Goal: Task Accomplishment & Management: Complete application form

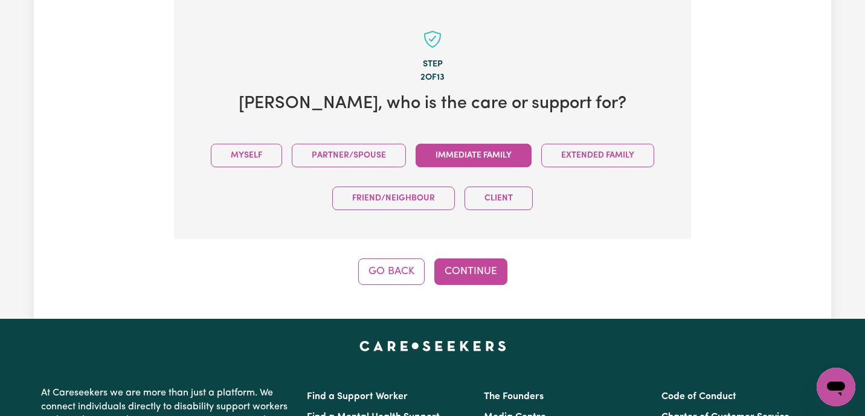
click at [488, 155] on button "Immediate Family" at bounding box center [474, 156] width 116 height 24
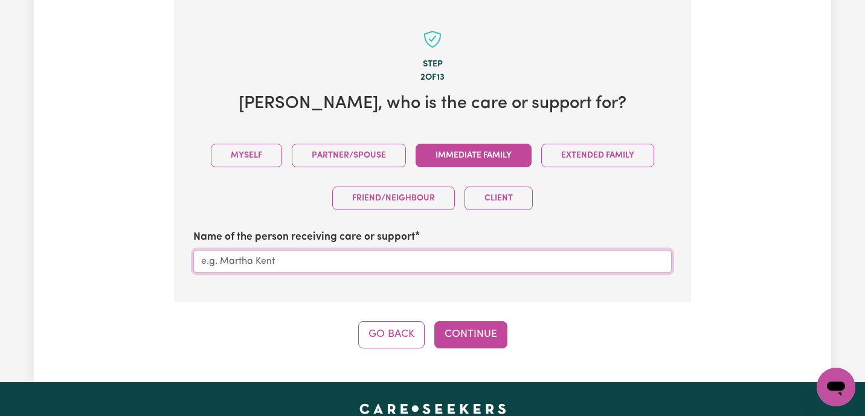
click at [285, 271] on input "Name of the person receiving care or support" at bounding box center [432, 261] width 478 height 23
type input "[PERSON_NAME]"
click at [475, 334] on button "Continue" at bounding box center [470, 334] width 73 height 27
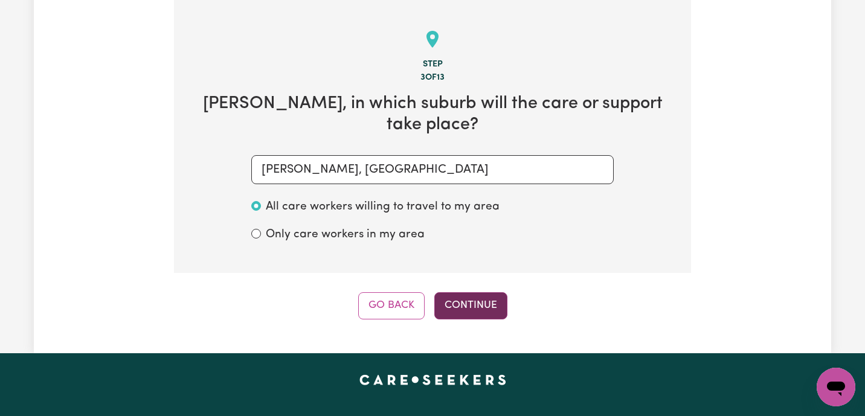
click at [495, 307] on button "Continue" at bounding box center [470, 305] width 73 height 27
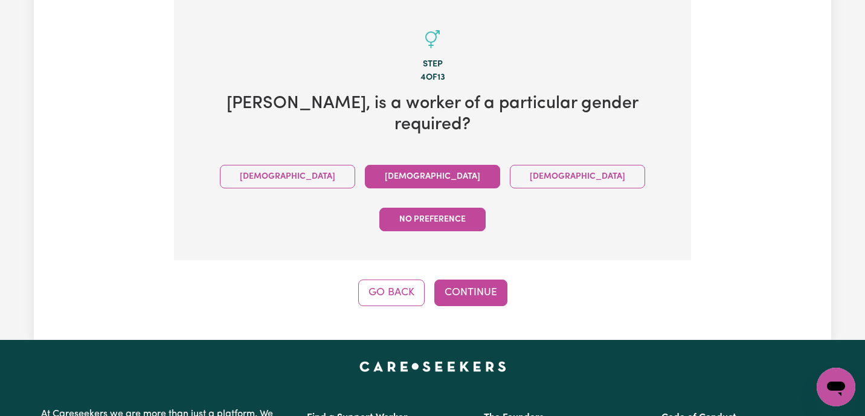
click at [365, 165] on button "[DEMOGRAPHIC_DATA]" at bounding box center [432, 177] width 135 height 24
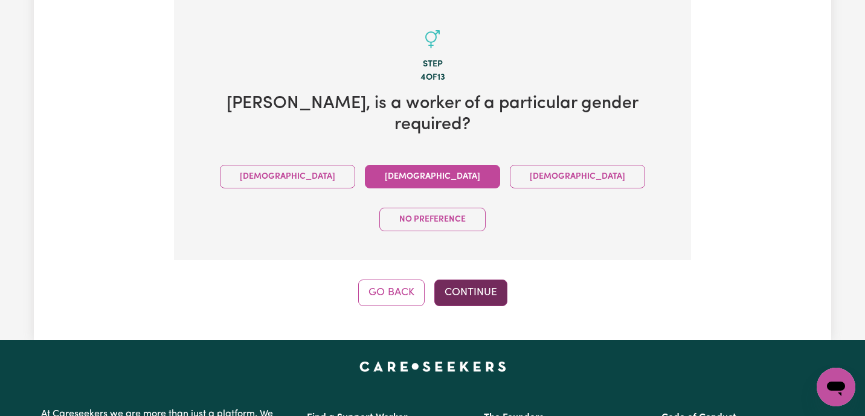
click at [484, 280] on button "Continue" at bounding box center [470, 293] width 73 height 27
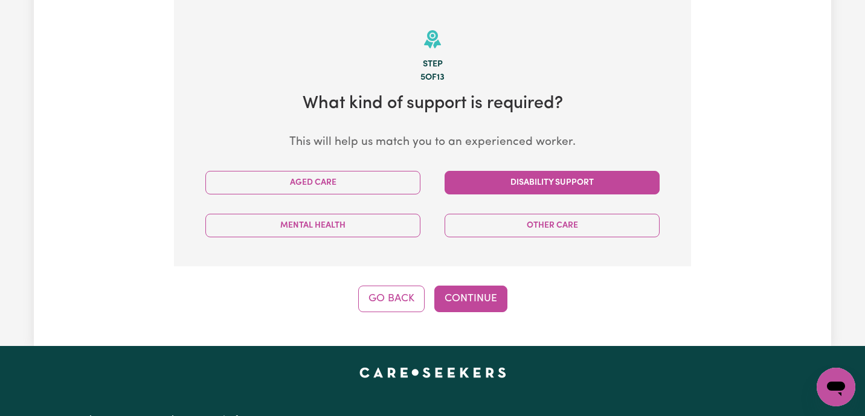
click at [509, 185] on button "Disability Support" at bounding box center [552, 183] width 215 height 24
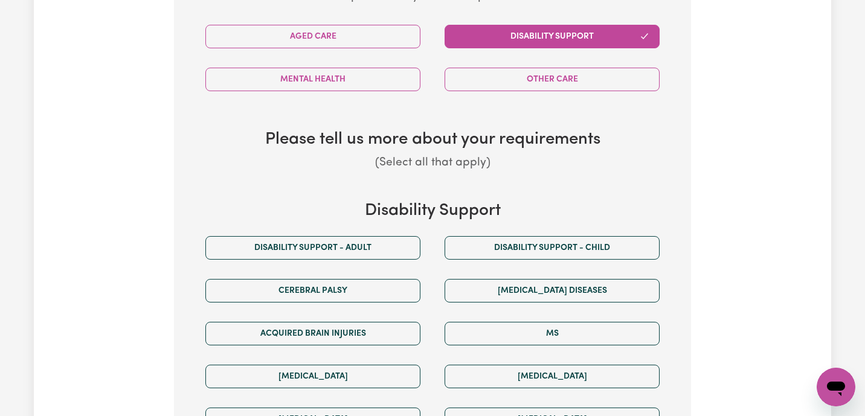
scroll to position [529, 0]
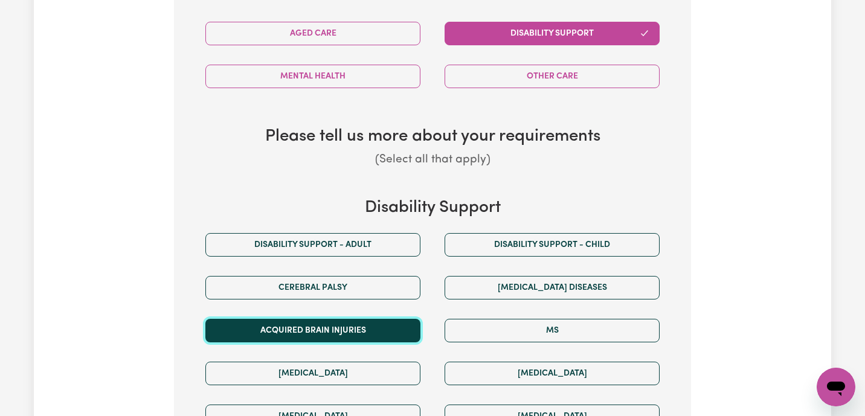
click at [332, 335] on button "Acquired Brain Injuries" at bounding box center [312, 331] width 215 height 24
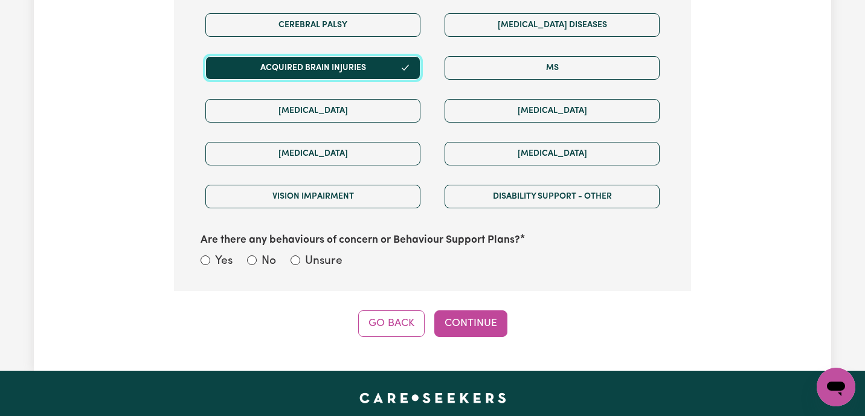
scroll to position [796, 0]
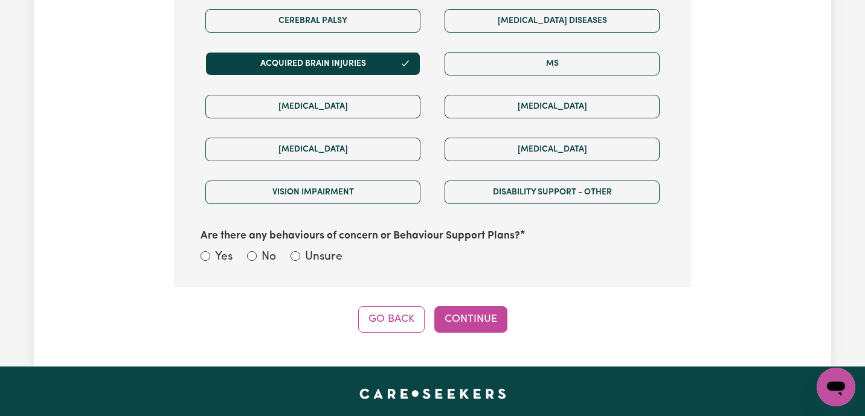
click at [301, 262] on div "Unsure" at bounding box center [317, 258] width 52 height 18
click at [298, 256] on input "Unsure" at bounding box center [296, 256] width 10 height 10
radio input "true"
click at [468, 315] on button "Continue" at bounding box center [470, 319] width 73 height 27
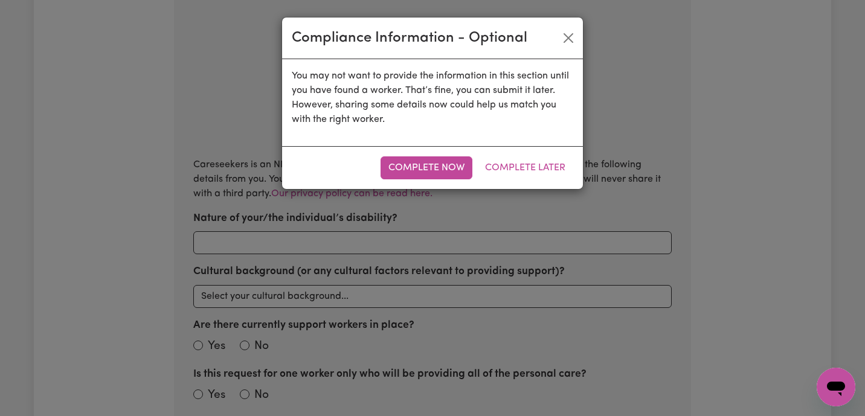
scroll to position [380, 0]
click at [513, 176] on button "Complete Later" at bounding box center [525, 167] width 96 height 23
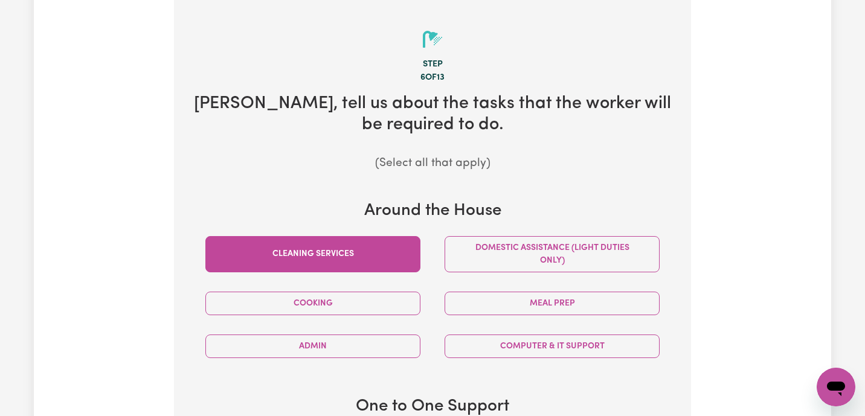
click at [364, 268] on button "Cleaning services" at bounding box center [312, 254] width 215 height 36
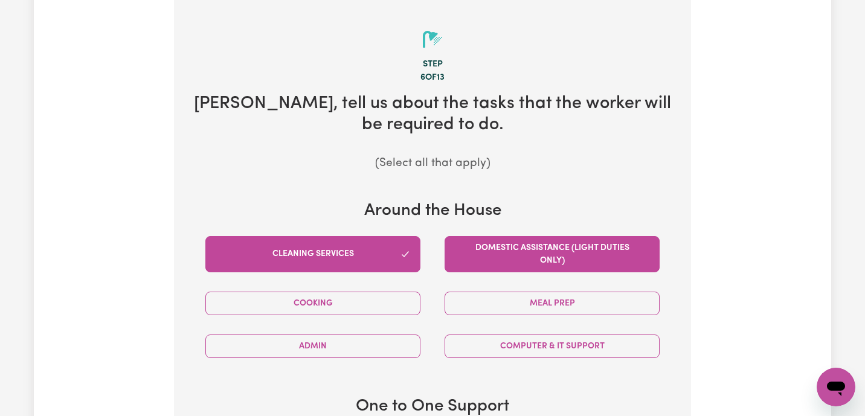
click at [521, 262] on button "Domestic assistance (light duties only)" at bounding box center [552, 254] width 215 height 36
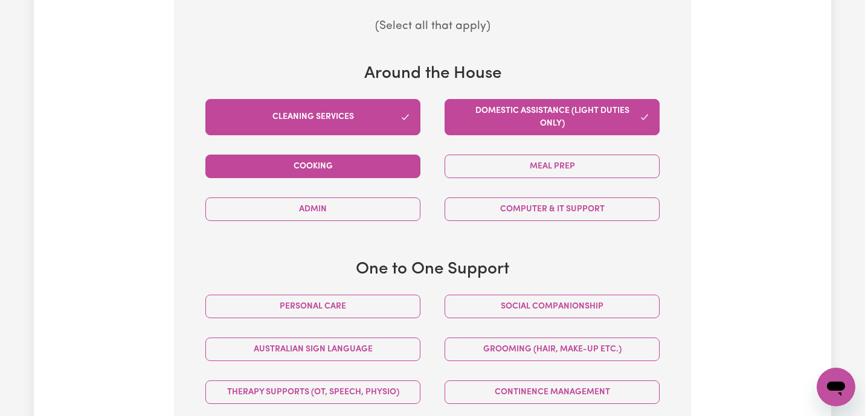
scroll to position [558, 0]
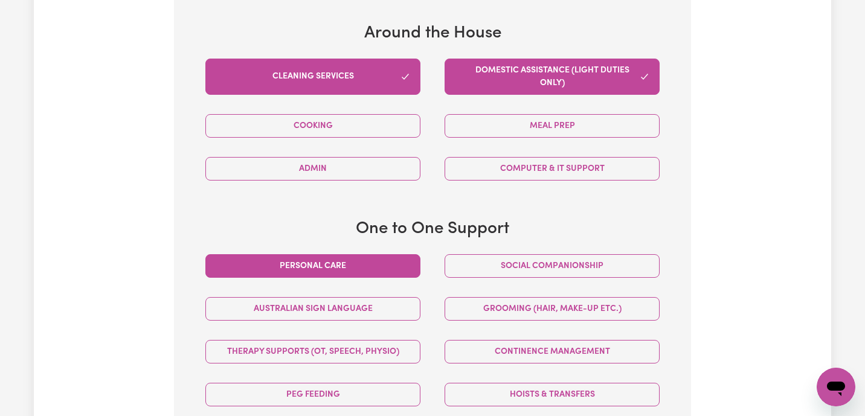
click at [364, 266] on button "Personal care" at bounding box center [312, 266] width 215 height 24
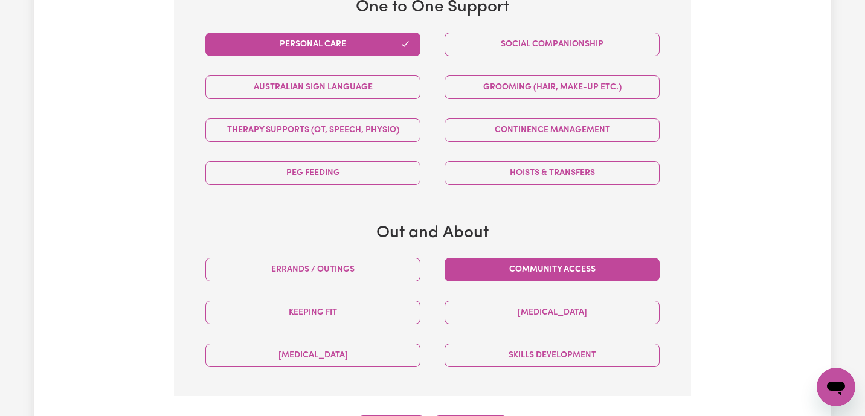
click at [511, 259] on button "Community access" at bounding box center [552, 270] width 215 height 24
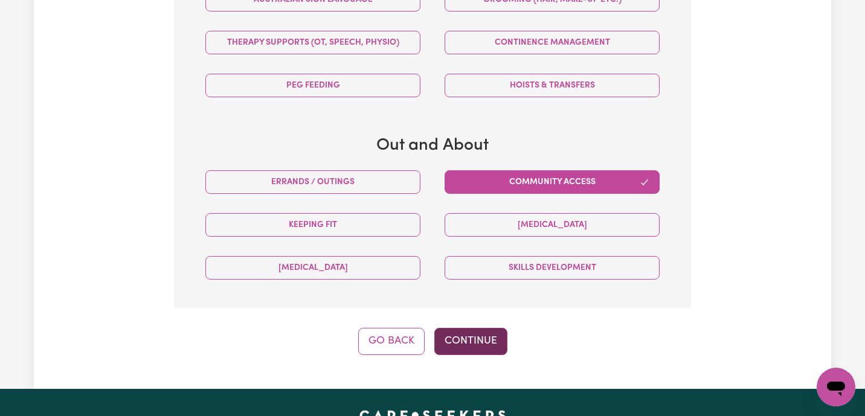
click at [477, 346] on button "Continue" at bounding box center [470, 341] width 73 height 27
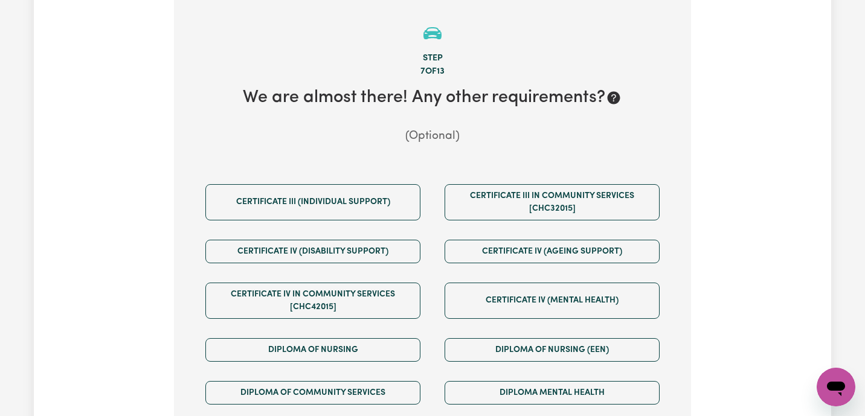
scroll to position [380, 0]
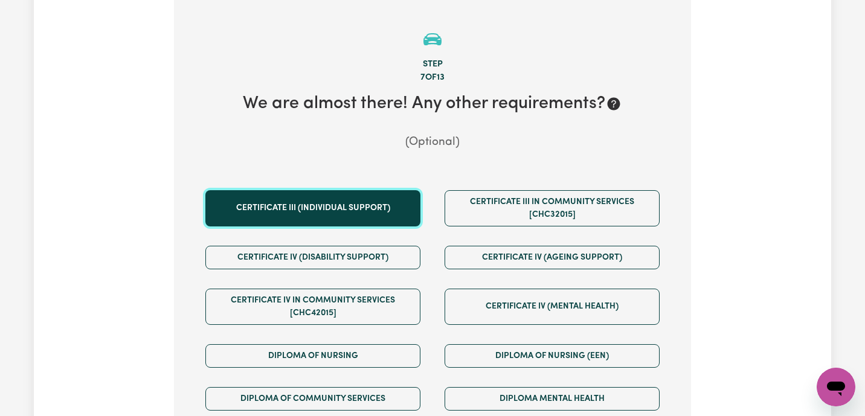
click at [386, 201] on button "Certificate III (Individual Support)" at bounding box center [312, 208] width 215 height 36
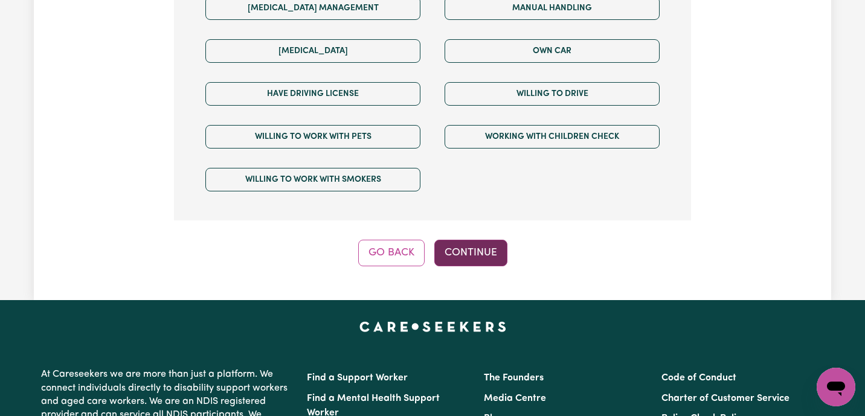
click at [497, 250] on button "Continue" at bounding box center [470, 253] width 73 height 27
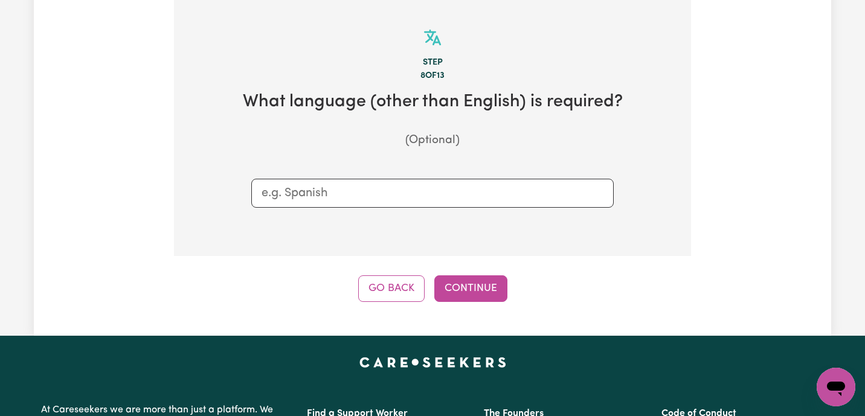
scroll to position [380, 0]
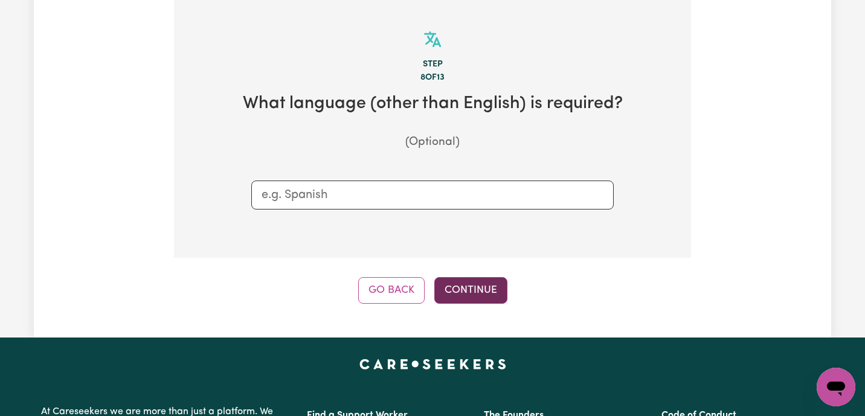
click at [466, 297] on button "Continue" at bounding box center [470, 290] width 73 height 27
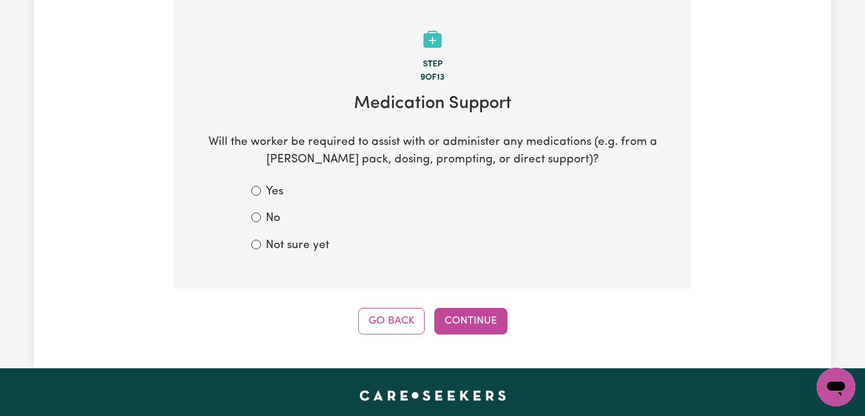
click at [277, 220] on label "No" at bounding box center [273, 219] width 14 height 18
click at [261, 220] on input "No" at bounding box center [256, 218] width 10 height 10
radio input "true"
click at [280, 244] on label "Not sure yet" at bounding box center [297, 246] width 63 height 18
click at [261, 244] on input "Not sure yet" at bounding box center [256, 245] width 10 height 10
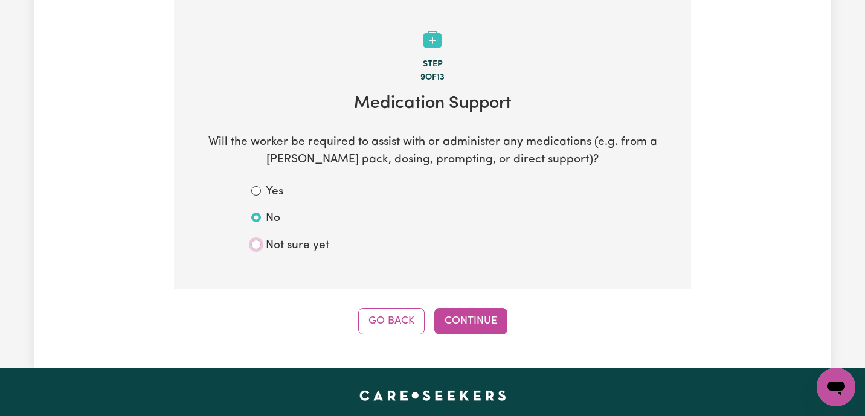
radio input "true"
click at [472, 320] on button "Continue" at bounding box center [470, 321] width 73 height 27
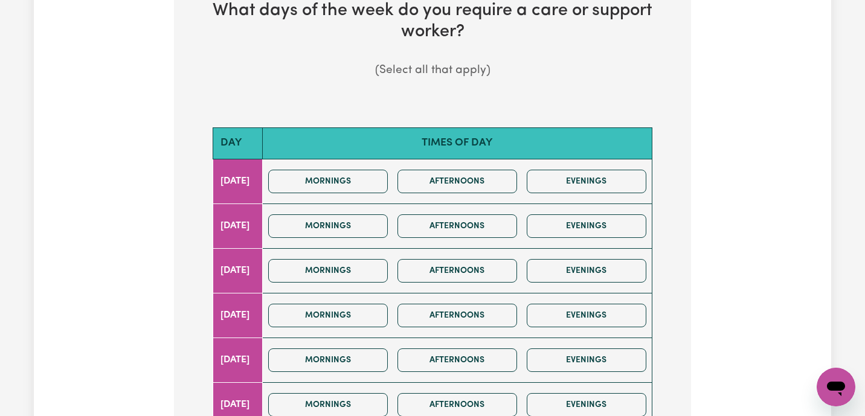
scroll to position [506, 0]
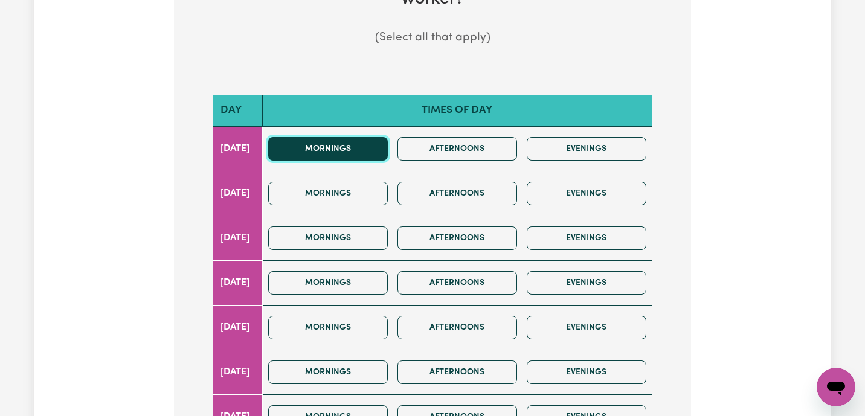
click at [383, 144] on button "Mornings" at bounding box center [328, 149] width 120 height 24
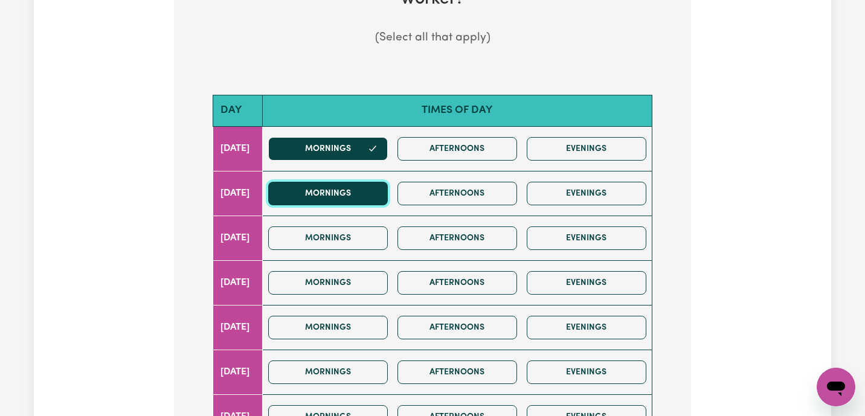
click at [352, 196] on button "Mornings" at bounding box center [328, 194] width 120 height 24
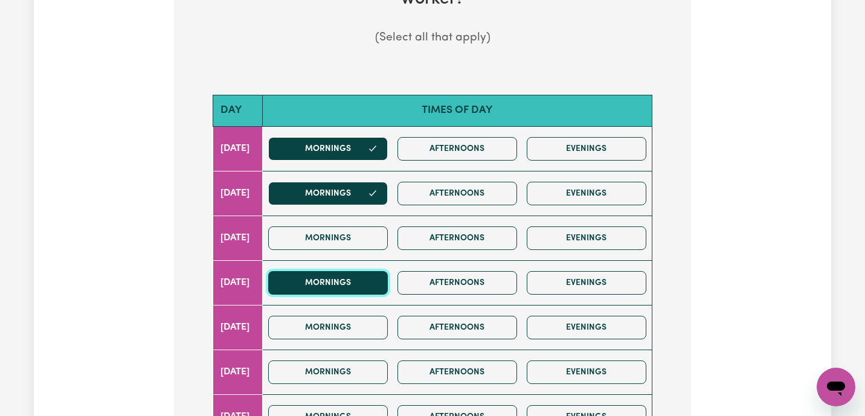
click at [343, 293] on button "Mornings" at bounding box center [328, 283] width 120 height 24
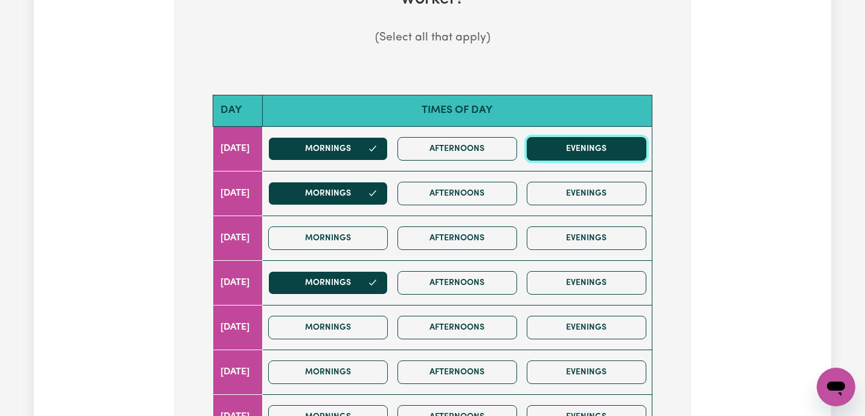
click at [609, 156] on button "Evenings" at bounding box center [587, 149] width 120 height 24
click at [623, 138] on button "Evenings" at bounding box center [587, 149] width 120 height 24
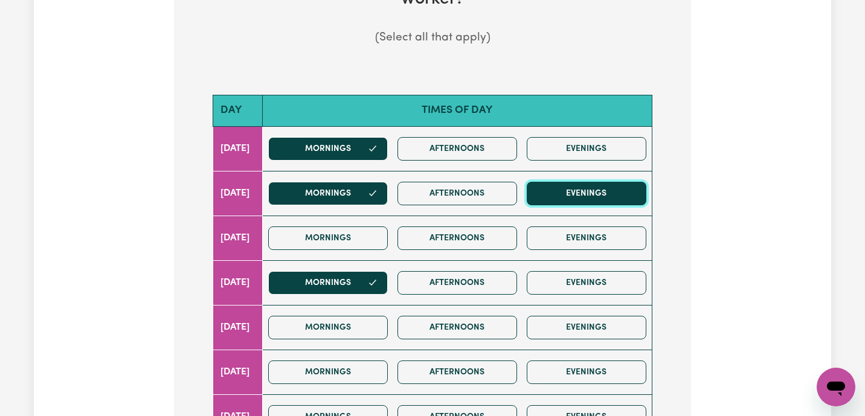
click at [612, 183] on button "Evenings" at bounding box center [587, 194] width 120 height 24
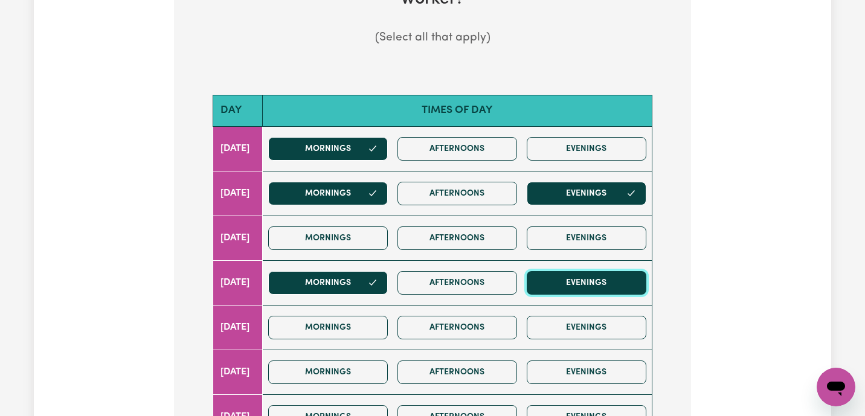
click at [603, 274] on button "Evenings" at bounding box center [587, 283] width 120 height 24
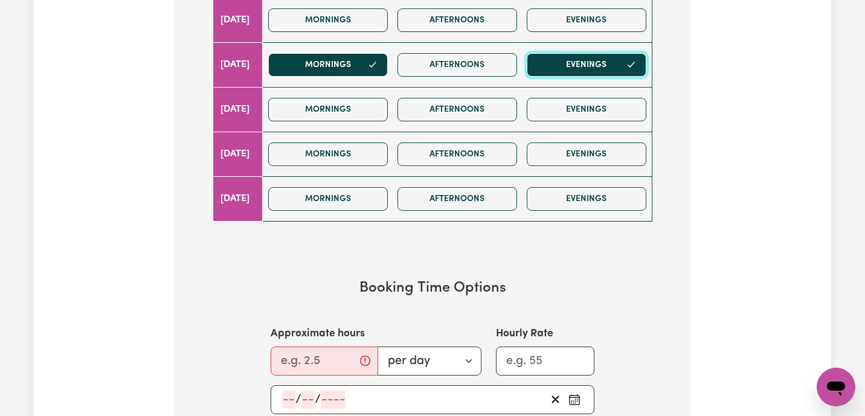
scroll to position [820, 0]
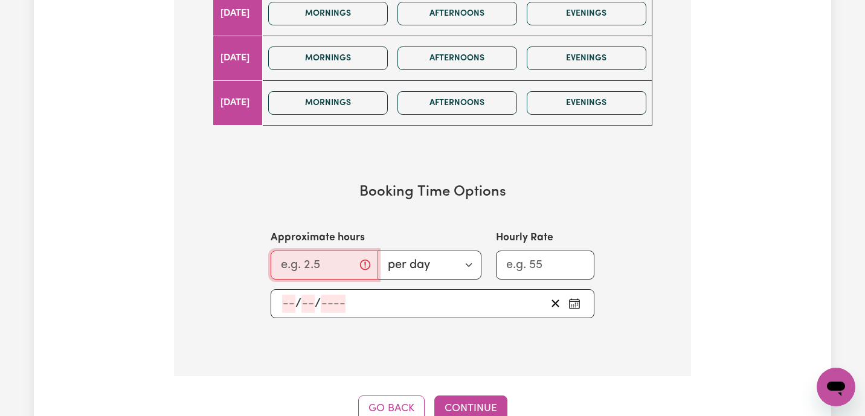
click at [316, 261] on input "Approximate hours" at bounding box center [325, 265] width 108 height 29
type input "5"
click at [514, 271] on input "Hourly Rate" at bounding box center [545, 265] width 98 height 29
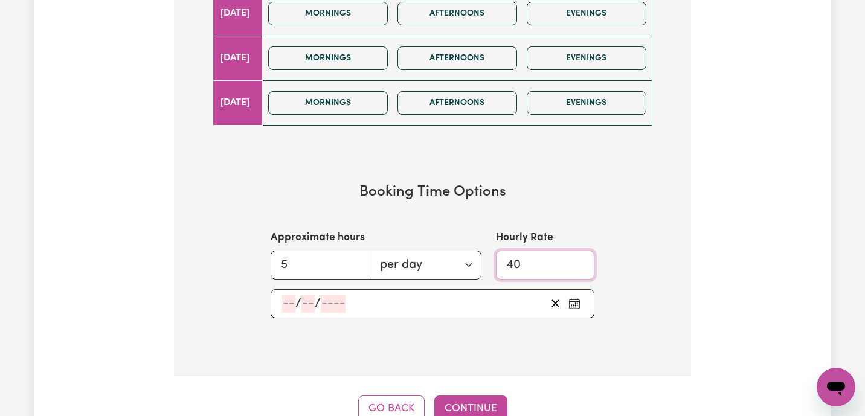
type input "40"
click at [294, 301] on input "number" at bounding box center [288, 304] width 13 height 18
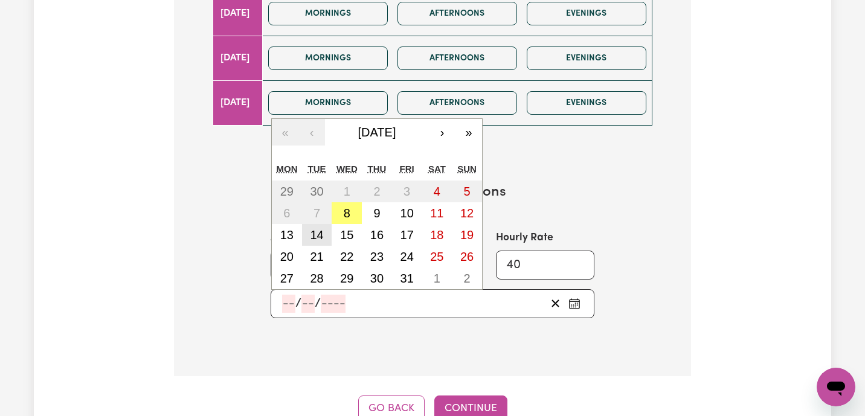
click at [316, 238] on abbr "14" at bounding box center [316, 234] width 13 height 13
type input "[DATE]"
type input "14"
type input "10"
type input "2025"
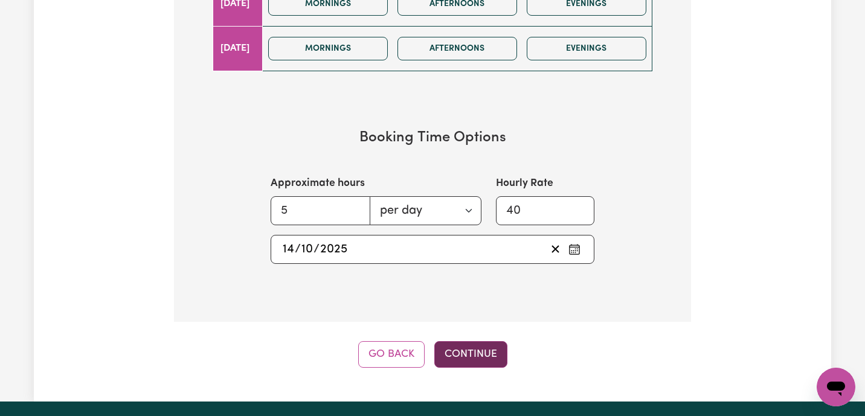
click at [458, 361] on button "Continue" at bounding box center [470, 354] width 73 height 27
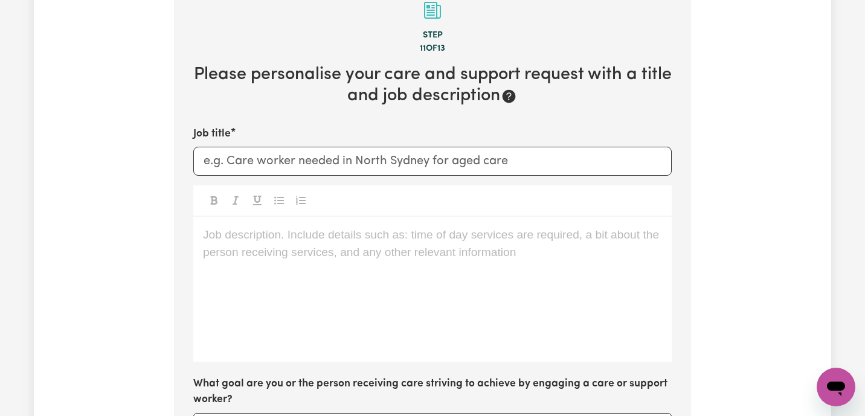
scroll to position [380, 0]
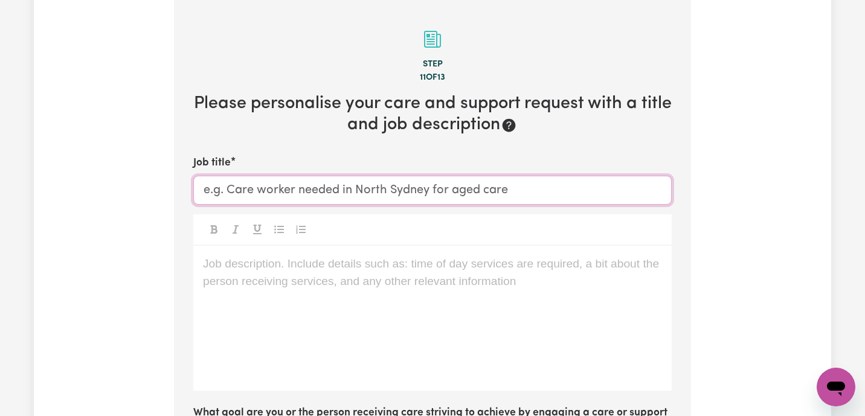
click at [269, 194] on input "Job title" at bounding box center [432, 190] width 478 height 29
drag, startPoint x: 326, startPoint y: 189, endPoint x: 276, endPoint y: 192, distance: 49.6
click at [276, 192] on input "Care worker needed" at bounding box center [432, 190] width 478 height 29
type input "Care worker required for personal care, community access and cleaning"
click at [254, 266] on p "Job description. Include details such as: time of day services are required, a …" at bounding box center [432, 265] width 459 height 18
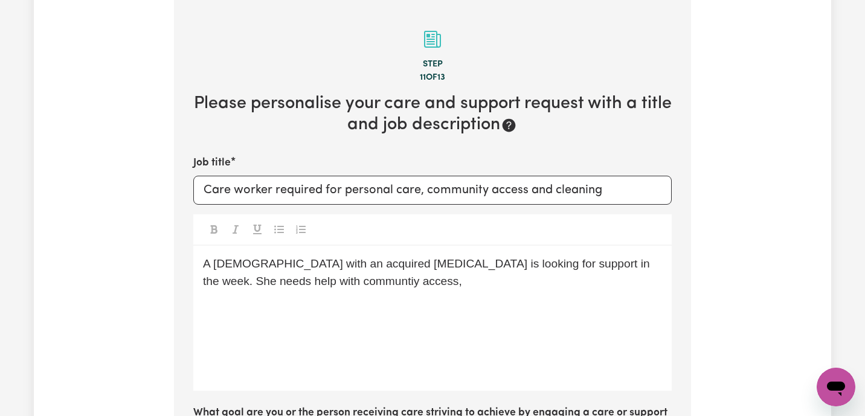
click at [269, 289] on p "A [DEMOGRAPHIC_DATA] with an acquired [MEDICAL_DATA] is looking for support in …" at bounding box center [432, 273] width 459 height 35
click at [280, 285] on span "A [DEMOGRAPHIC_DATA] with an acquired [MEDICAL_DATA] is looking for support in …" at bounding box center [428, 272] width 450 height 30
click at [369, 275] on p "A [DEMOGRAPHIC_DATA] with an acquired [MEDICAL_DATA] is looking for support in …" at bounding box center [432, 273] width 459 height 35
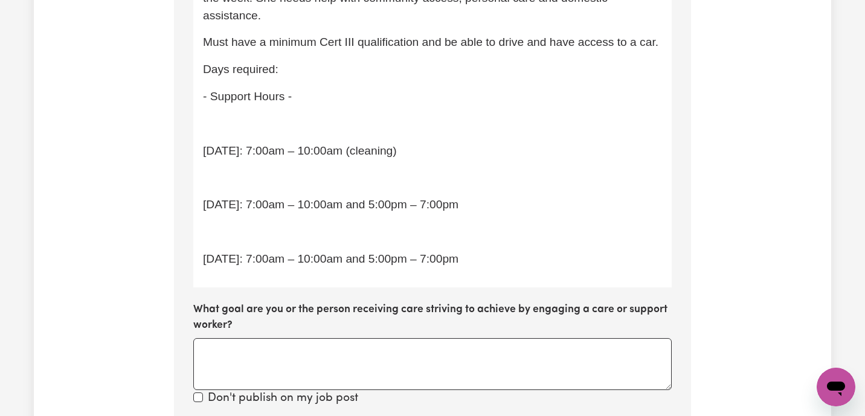
scroll to position [646, 0]
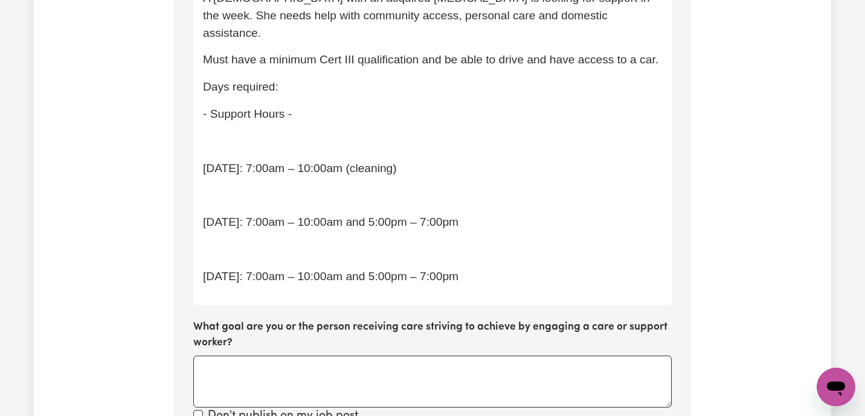
drag, startPoint x: 305, startPoint y: 123, endPoint x: 159, endPoint y: 112, distance: 146.6
click at [159, 112] on div "Tell us your care and support requirements Welcome to Careseekers. We are excit…" at bounding box center [432, 140] width 797 height 1420
drag, startPoint x: 204, startPoint y: 97, endPoint x: 391, endPoint y: 103, distance: 188.0
click at [391, 106] on p "- Support Hours -" at bounding box center [432, 115] width 459 height 18
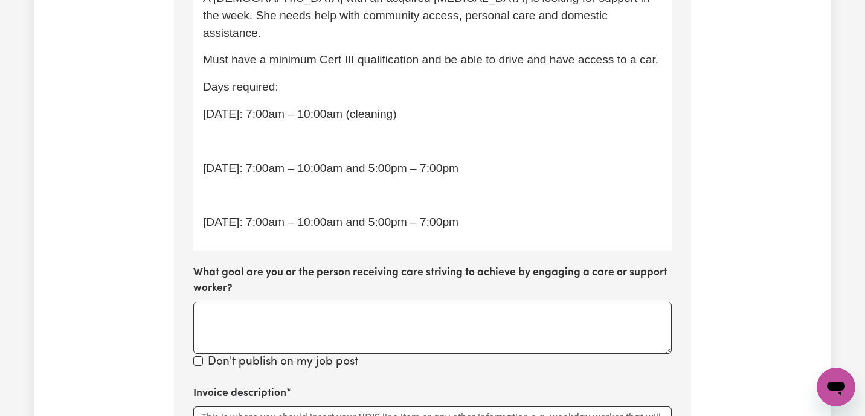
click at [346, 133] on p "﻿" at bounding box center [432, 142] width 459 height 18
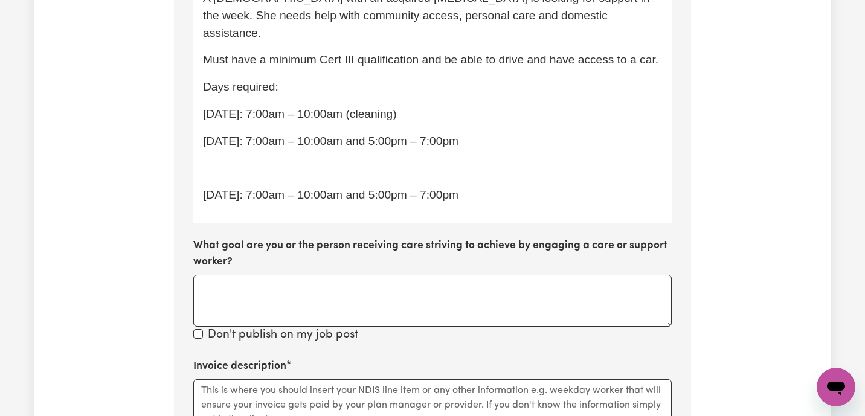
click at [222, 187] on p "[DATE]: 7:00am – 10:00am and 5:00pm – 7:00pm" at bounding box center [432, 196] width 459 height 18
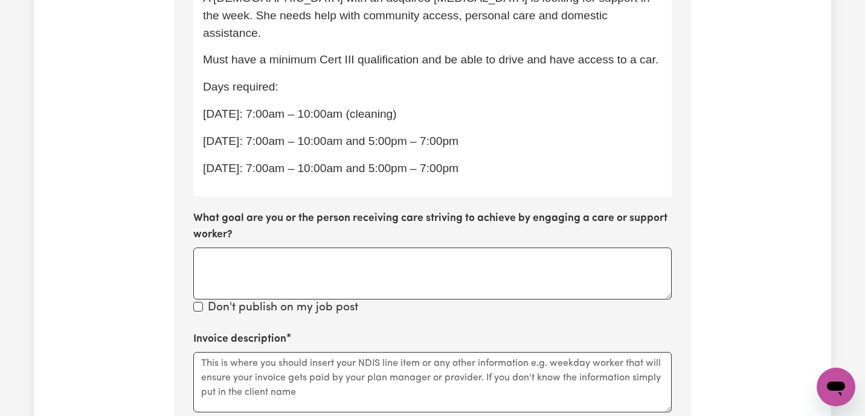
drag, startPoint x: 455, startPoint y: 155, endPoint x: 193, endPoint y: 97, distance: 268.1
click at [193, 97] on div "A [DEMOGRAPHIC_DATA] with an acquired [MEDICAL_DATA] is looking for support in …" at bounding box center [432, 88] width 478 height 216
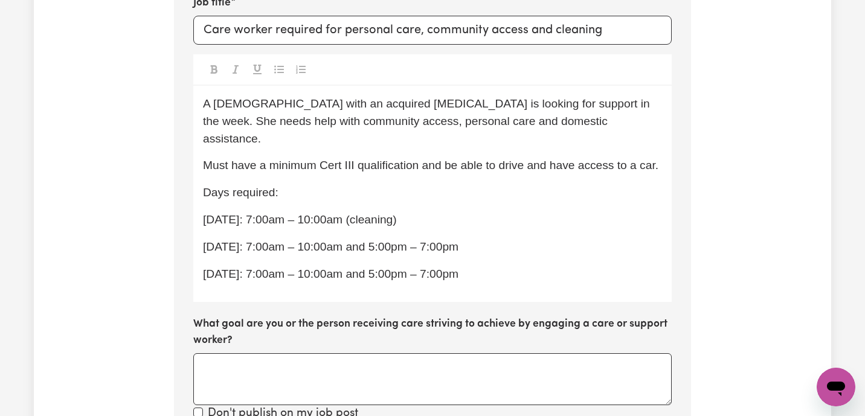
scroll to position [517, 0]
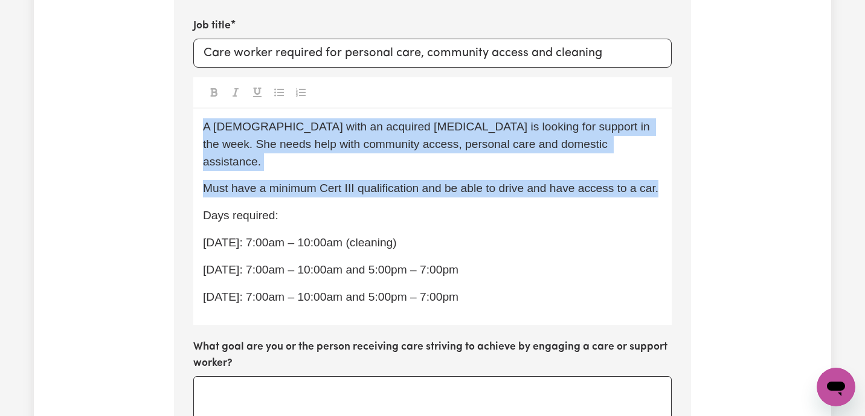
click at [283, 94] on icon "Toggle undefined" at bounding box center [279, 93] width 10 height 10
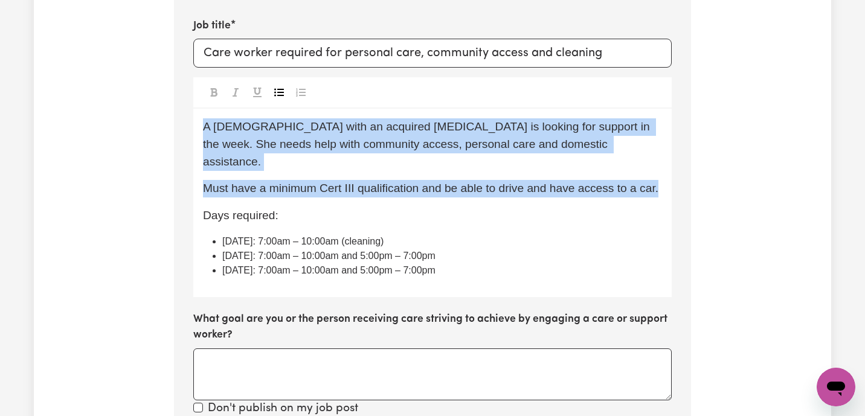
click at [464, 263] on li "[DATE]: 7:00am – 10:00am and 5:00pm – 7:00pm" at bounding box center [442, 270] width 440 height 14
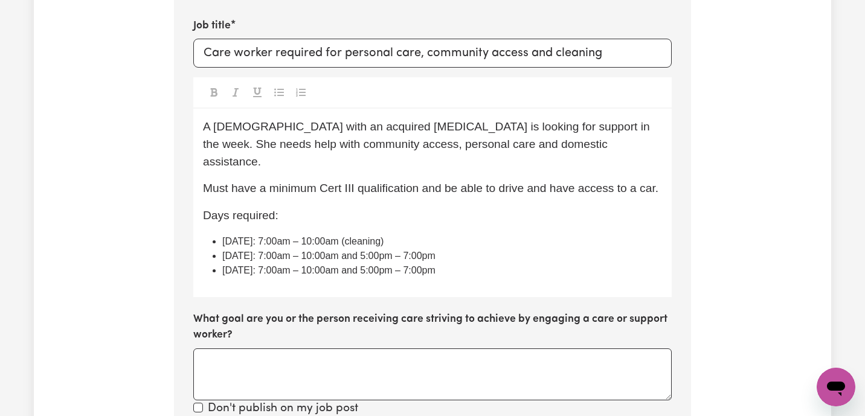
click at [652, 180] on p "Must have a minimum Cert III qualification and be able to drive and have access…" at bounding box center [432, 189] width 459 height 18
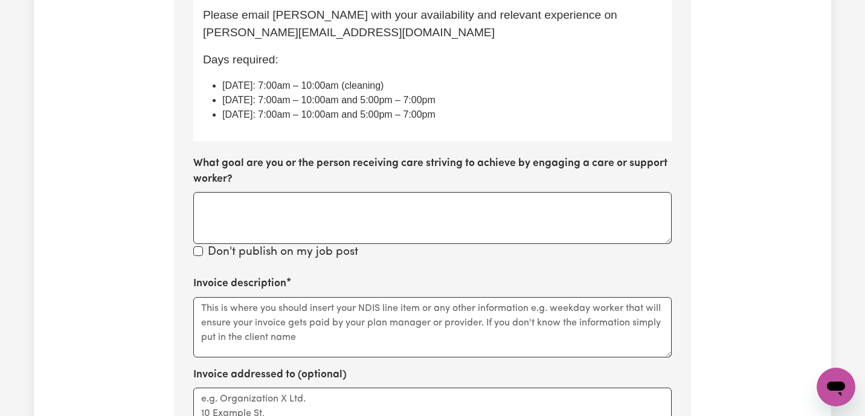
scroll to position [729, 0]
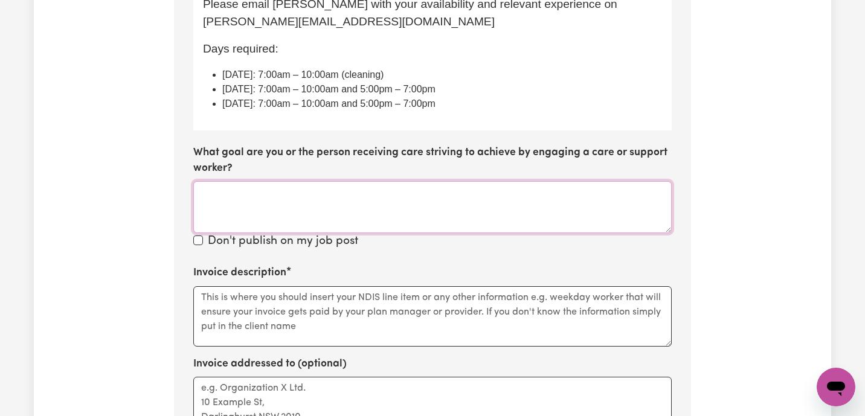
click at [387, 181] on textarea "What goal are you or the person receiving care striving to achieve by engaging …" at bounding box center [432, 207] width 478 height 52
type textarea "Independence"
click at [260, 286] on textarea "Invoice description" at bounding box center [432, 316] width 478 height 60
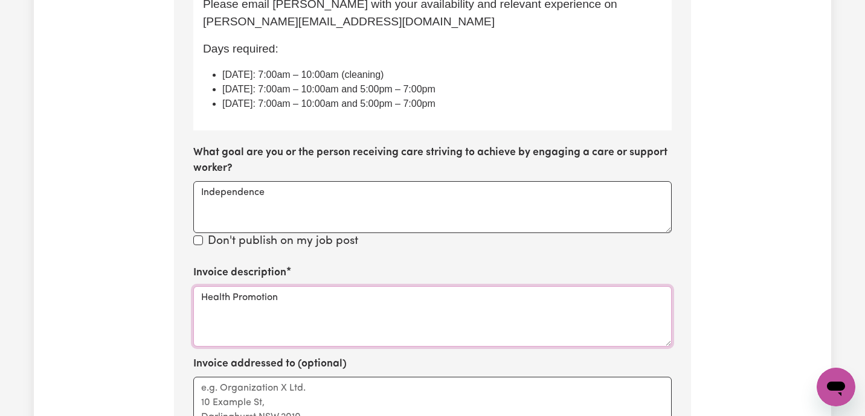
drag, startPoint x: 320, startPoint y: 279, endPoint x: 171, endPoint y: 279, distance: 149.2
click at [171, 279] on div "Tell us your care and support requirements Welcome to Careseekers. We are excit…" at bounding box center [433, 12] width 532 height 1328
click at [199, 286] on textarea "Health Promotion" at bounding box center [432, 316] width 478 height 60
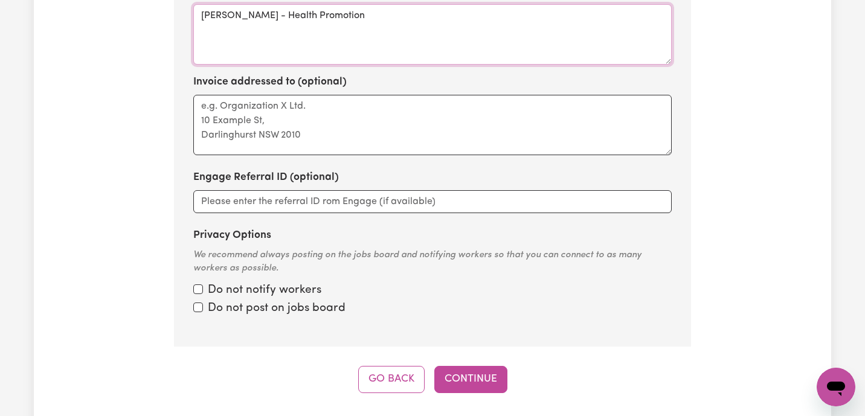
scroll to position [1055, 0]
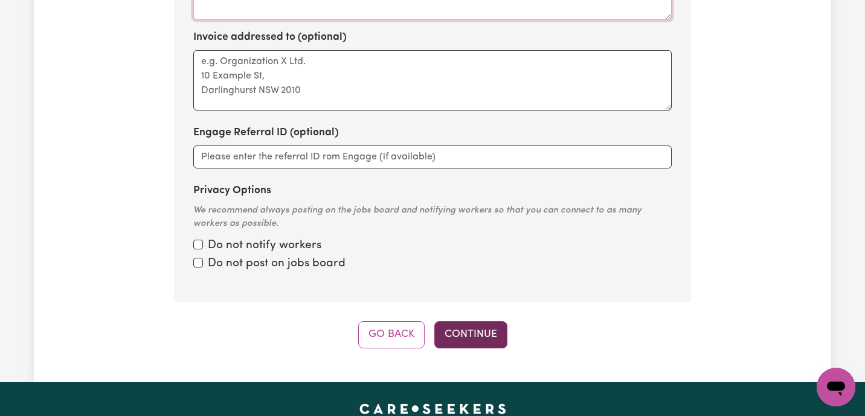
type textarea "[PERSON_NAME] - Health Promotion"
click at [466, 321] on button "Continue" at bounding box center [470, 334] width 73 height 27
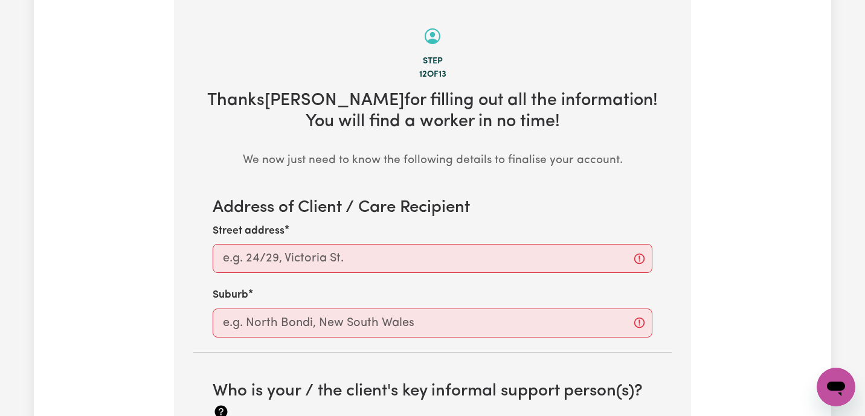
scroll to position [380, 0]
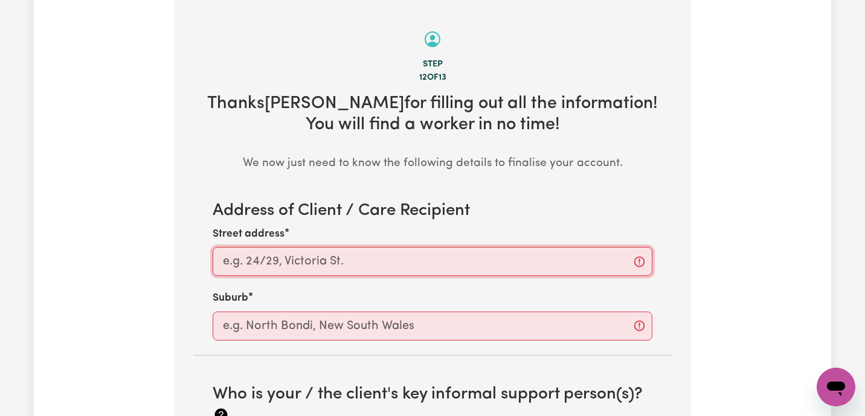
click at [289, 264] on input "Street address" at bounding box center [433, 261] width 440 height 29
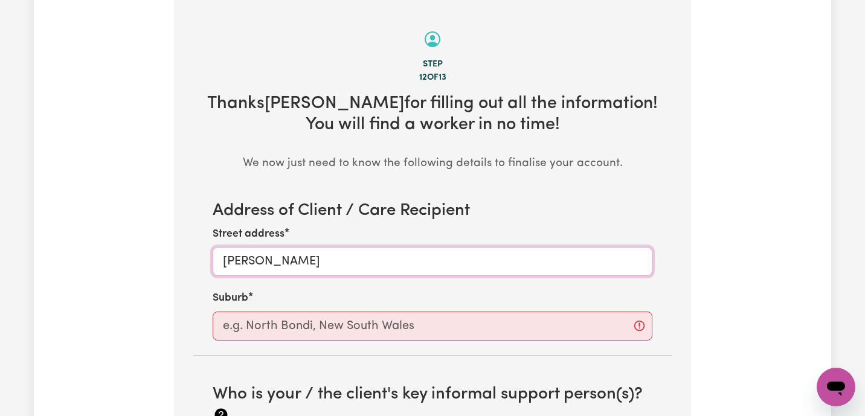
type input "[PERSON_NAME]"
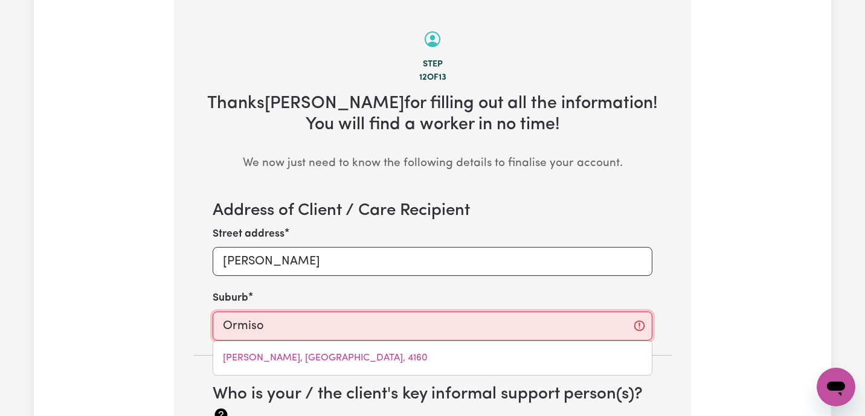
type input "Ormis"
type input "[GEOGRAPHIC_DATA], [GEOGRAPHIC_DATA], 4160"
type input "Ormist"
type input "[PERSON_NAME], [GEOGRAPHIC_DATA], 4160"
type input "Ormisto"
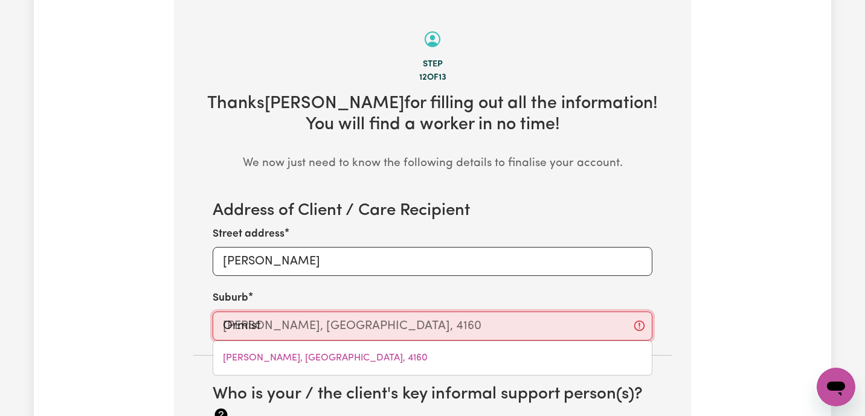
type input "[PERSON_NAME], [GEOGRAPHIC_DATA], 4160"
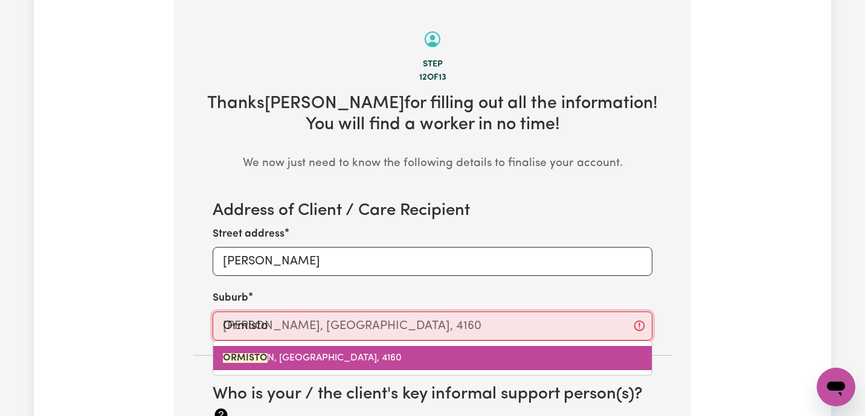
click at [297, 355] on span "ORMISTO N, [GEOGRAPHIC_DATA], 4160" at bounding box center [312, 358] width 179 height 10
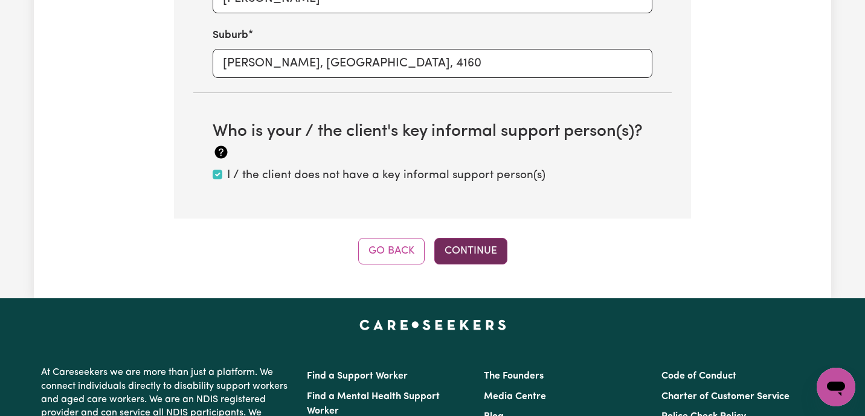
click at [485, 251] on button "Continue" at bounding box center [470, 251] width 73 height 27
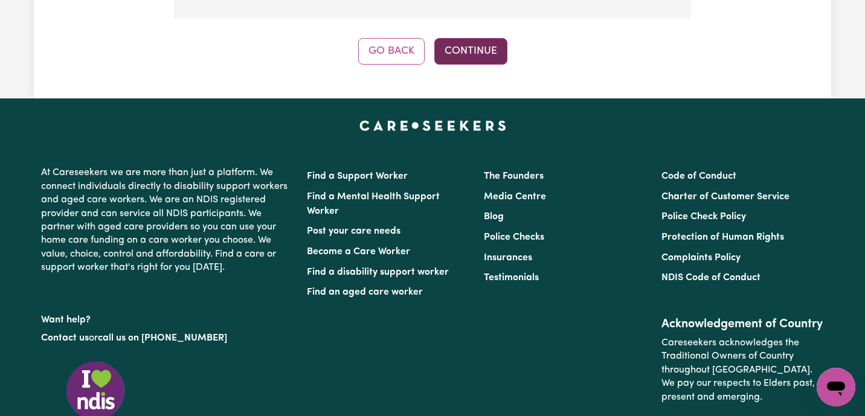
click at [484, 38] on button "Continue" at bounding box center [470, 51] width 73 height 27
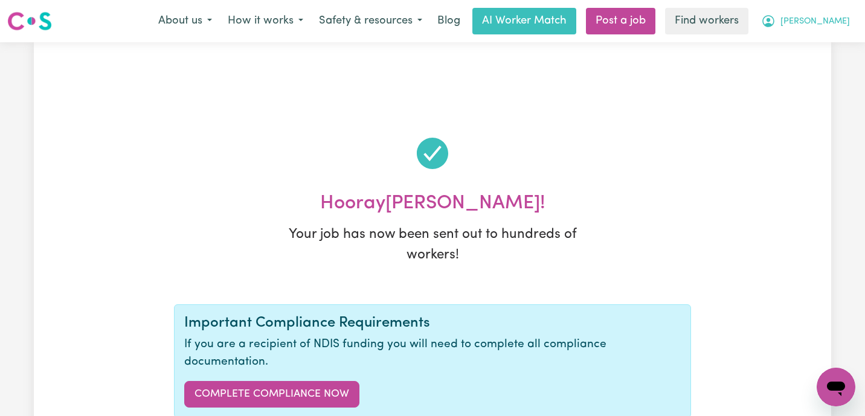
click at [840, 22] on span "[PERSON_NAME]" at bounding box center [815, 21] width 69 height 13
click at [831, 48] on link "My Dashboard" at bounding box center [809, 47] width 95 height 23
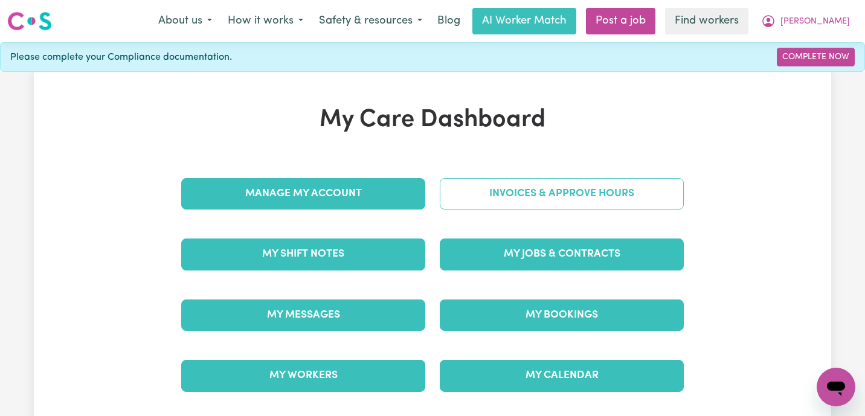
click at [552, 202] on link "Invoices & Approve Hours" at bounding box center [562, 193] width 244 height 31
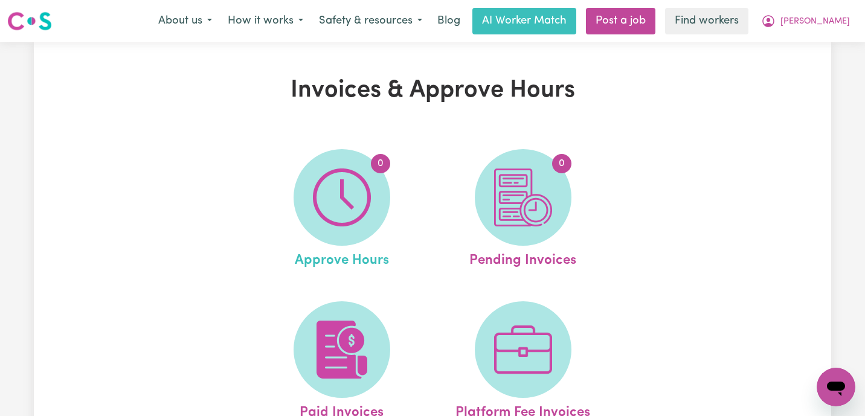
click at [287, 221] on link "0 Approve Hours" at bounding box center [342, 210] width 174 height 122
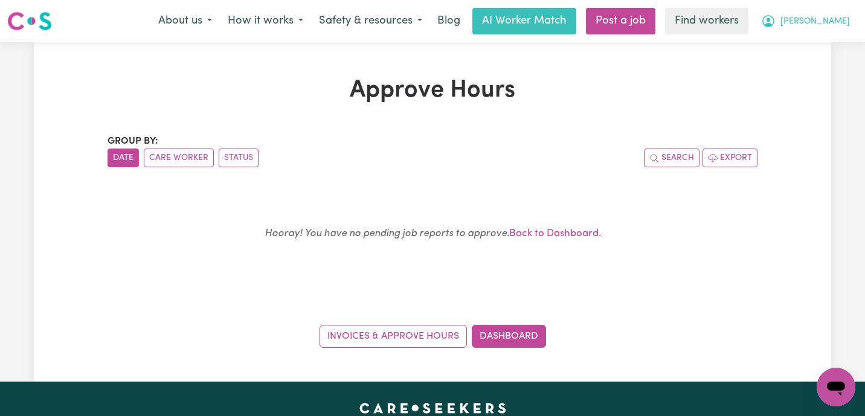
click at [826, 10] on button "[PERSON_NAME]" at bounding box center [805, 20] width 105 height 25
click at [820, 43] on link "My Dashboard" at bounding box center [809, 47] width 95 height 23
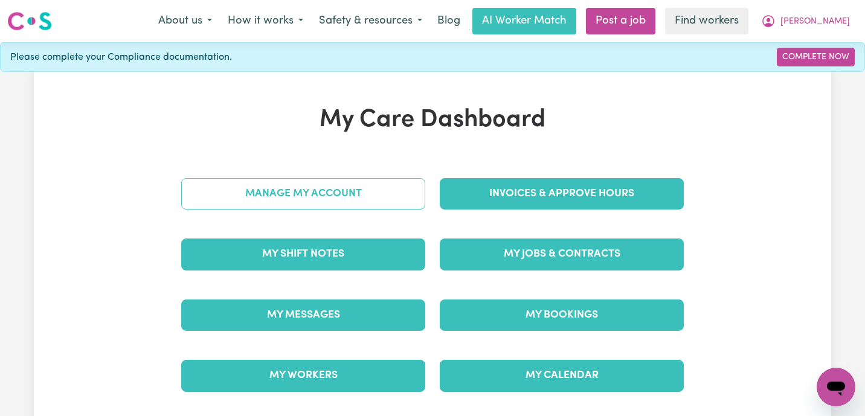
click at [353, 196] on link "Manage My Account" at bounding box center [303, 193] width 244 height 31
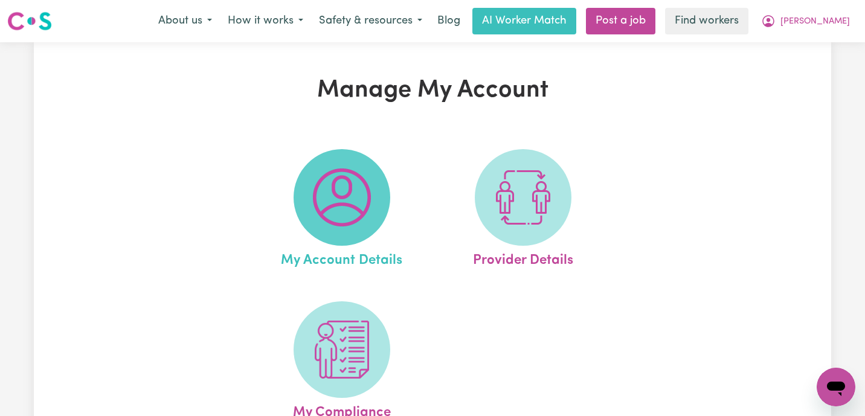
click at [332, 214] on img at bounding box center [342, 198] width 58 height 58
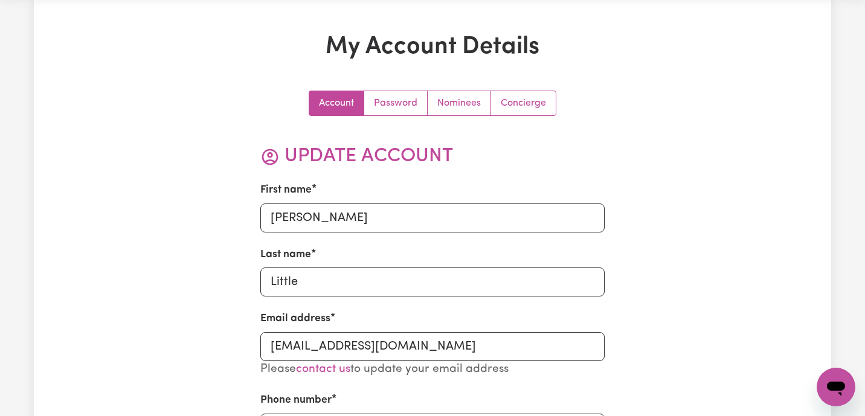
scroll to position [81, 0]
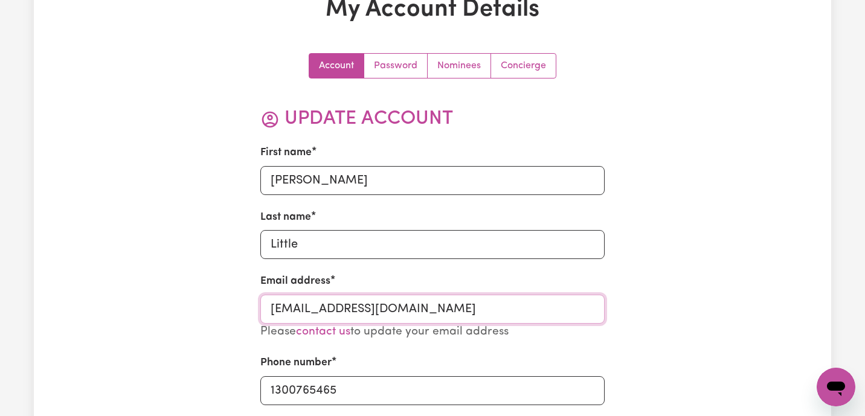
drag, startPoint x: 486, startPoint y: 307, endPoint x: 271, endPoint y: 302, distance: 215.7
click at [271, 302] on input "[EMAIL_ADDRESS][DOMAIN_NAME]" at bounding box center [432, 309] width 345 height 29
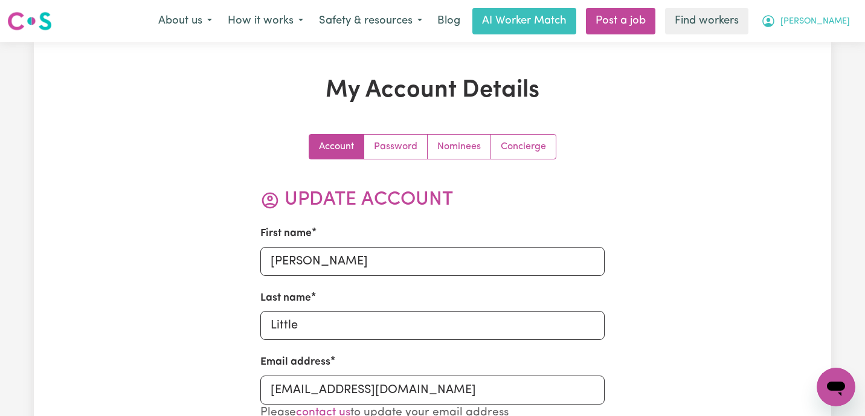
click at [825, 25] on span "[PERSON_NAME]" at bounding box center [815, 21] width 69 height 13
click at [820, 70] on link "Logout" at bounding box center [809, 69] width 95 height 23
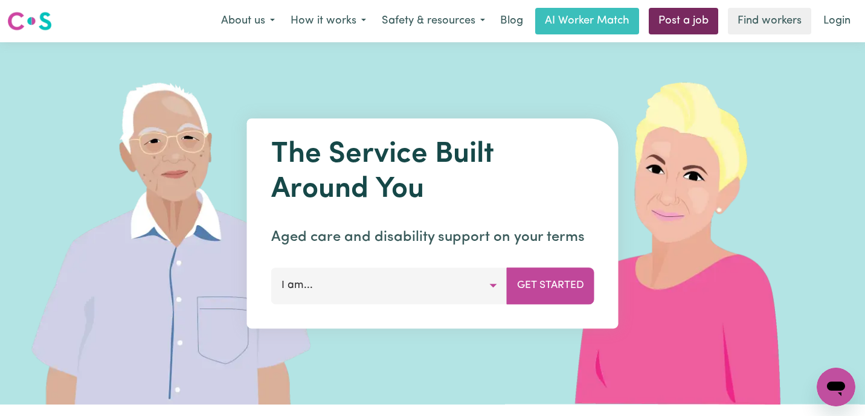
click at [702, 16] on link "Post a job" at bounding box center [683, 21] width 69 height 27
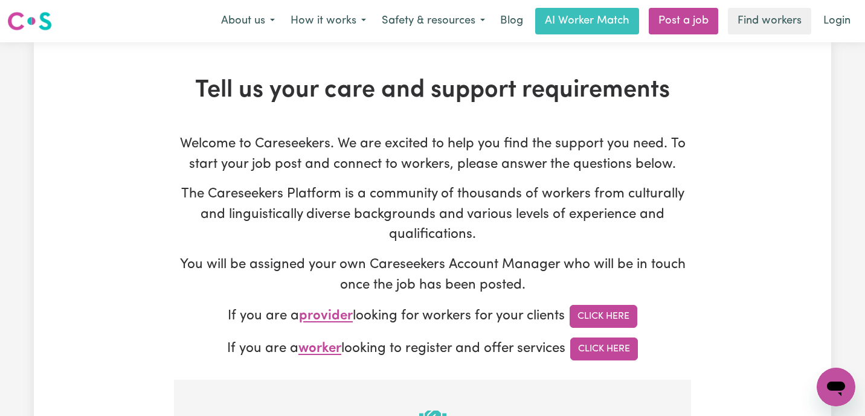
type input "[EMAIL_ADDRESS][DOMAIN_NAME]"
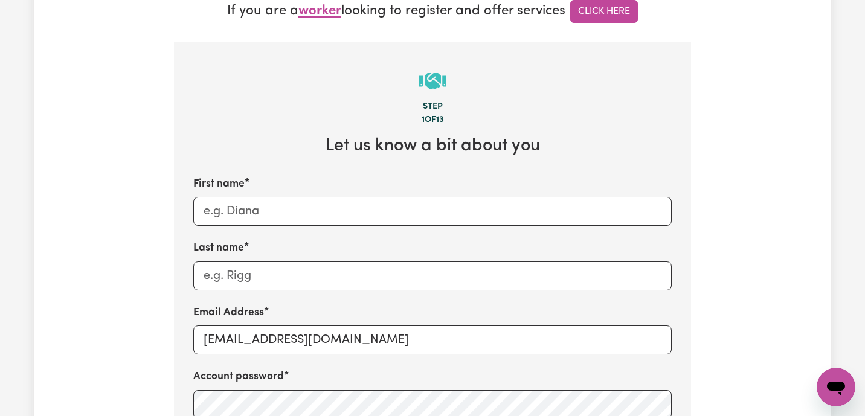
scroll to position [374, 0]
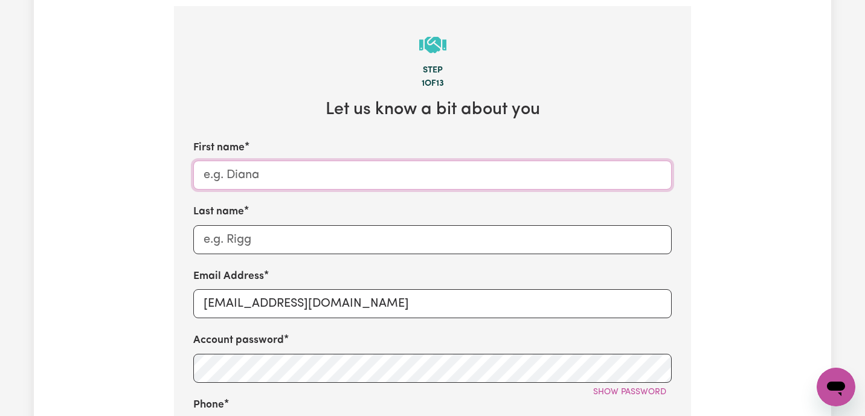
click at [272, 187] on input "First name" at bounding box center [432, 175] width 478 height 29
click at [365, 176] on input "First name" at bounding box center [432, 175] width 478 height 29
paste input "[PERSON_NAME]"
drag, startPoint x: 251, startPoint y: 175, endPoint x: 385, endPoint y: 176, distance: 134.7
click at [385, 176] on input "[PERSON_NAME]" at bounding box center [432, 175] width 478 height 29
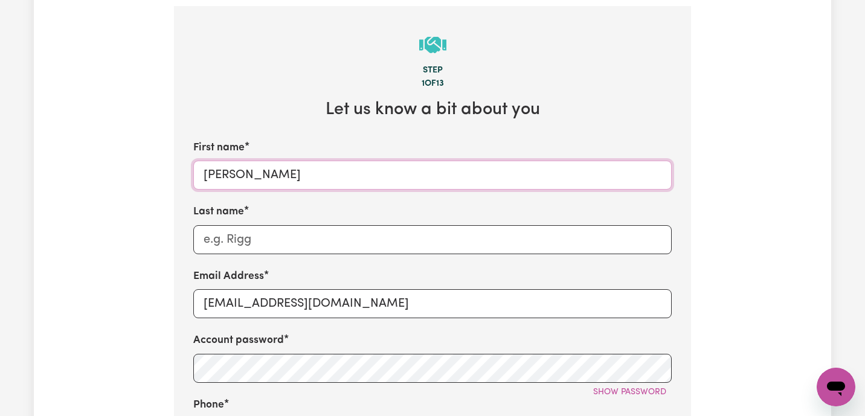
type input "[PERSON_NAME]"
click at [269, 240] on input "Last name" at bounding box center [432, 239] width 478 height 29
paste input "[DEMOGRAPHIC_DATA]"
type input "[DEMOGRAPHIC_DATA]"
drag, startPoint x: 202, startPoint y: 301, endPoint x: 437, endPoint y: 300, distance: 234.4
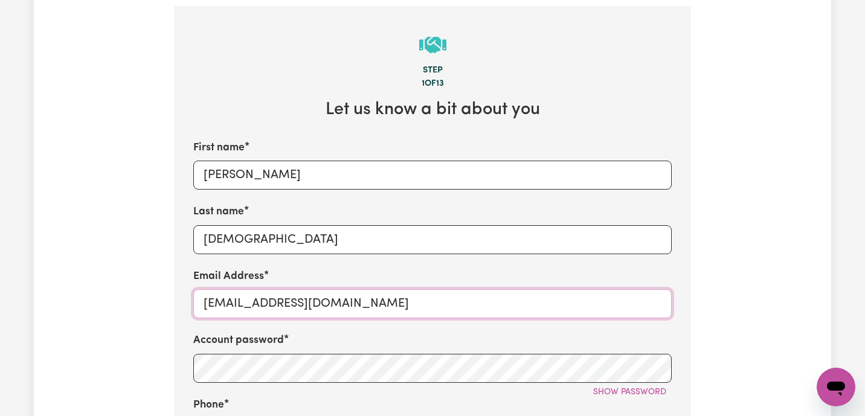
click at [437, 300] on input "[EMAIL_ADDRESS][DOMAIN_NAME]" at bounding box center [432, 303] width 478 height 29
paste input "[DEMOGRAPHIC_DATA]"
click at [205, 304] on input "[DEMOGRAPHIC_DATA]" at bounding box center [432, 303] width 478 height 29
click at [301, 304] on input "AntonioCristiano" at bounding box center [432, 303] width 478 height 29
type input "[EMAIL_ADDRESS][DOMAIN_NAME]"
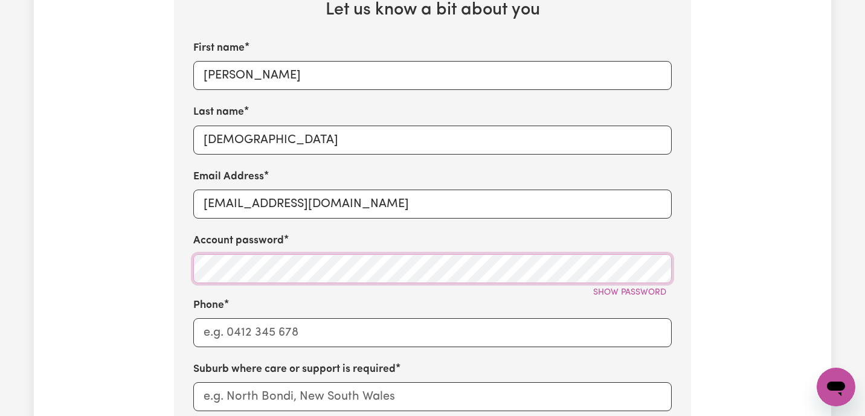
scroll to position [516, 0]
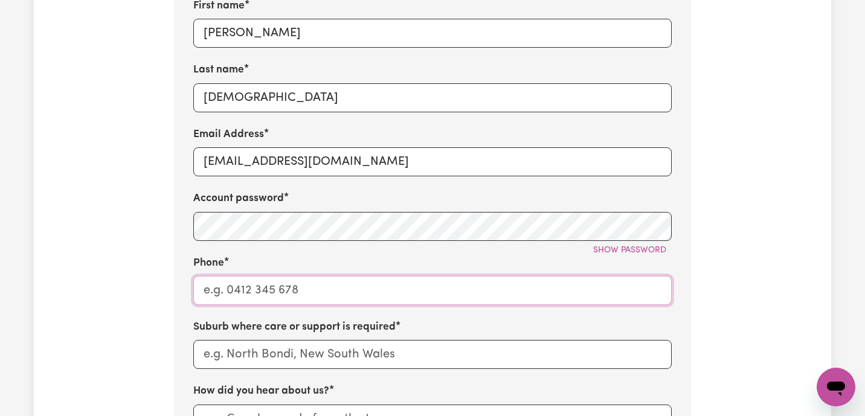
click at [234, 292] on input "Phone" at bounding box center [432, 290] width 478 height 29
type input "1300765465"
type input "Red"
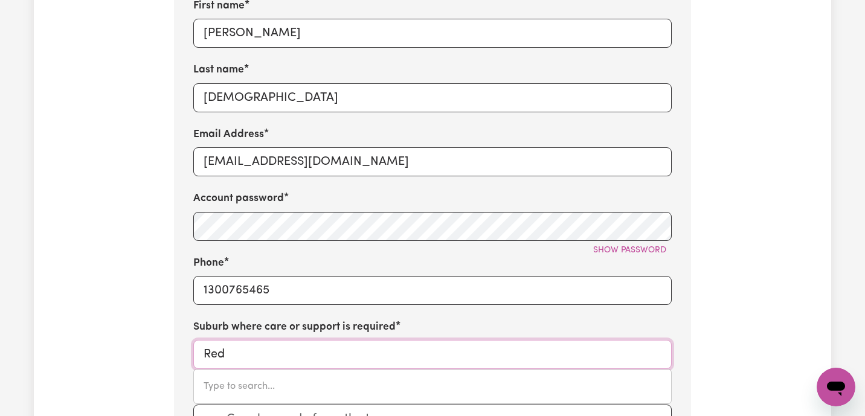
type input "[GEOGRAPHIC_DATA]"
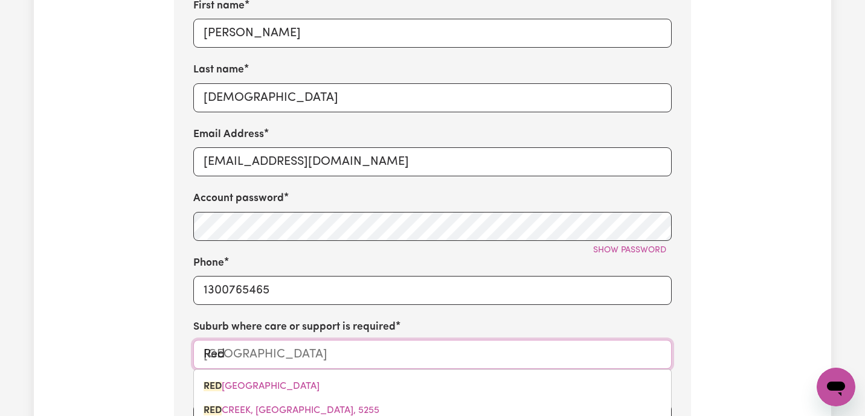
type input "Red G"
type input "Red GULLY, [GEOGRAPHIC_DATA], 6503"
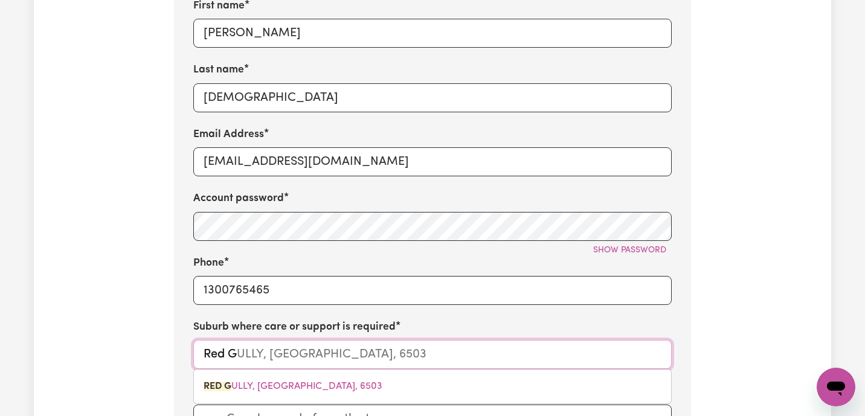
type input "Red"
type input "[GEOGRAPHIC_DATA]"
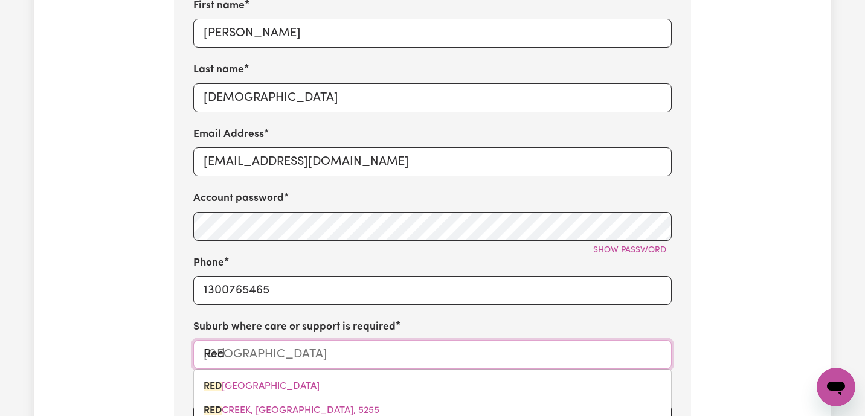
type input "Red G"
type input "Red GULLY, [GEOGRAPHIC_DATA], 6503"
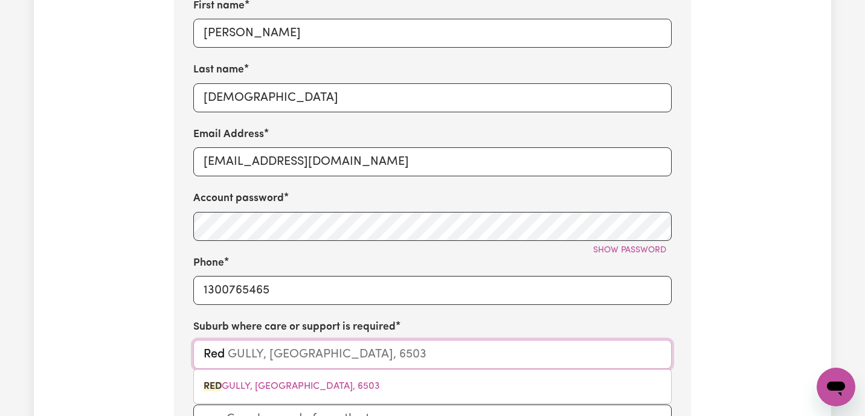
type input "Red H"
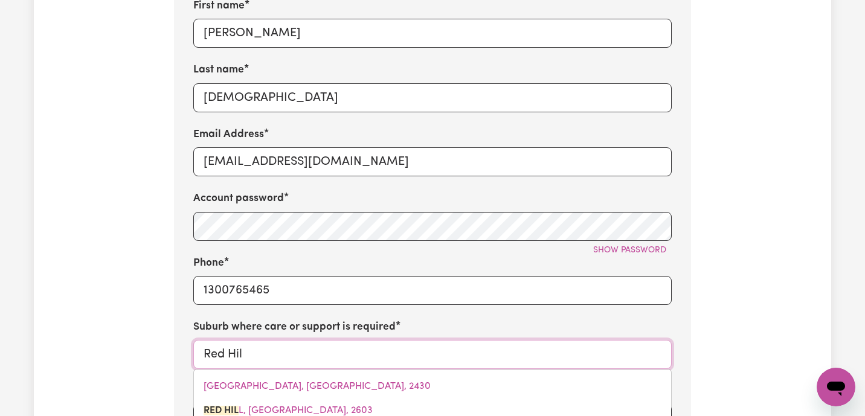
type input "[DATE]"
type input "[GEOGRAPHIC_DATA], [GEOGRAPHIC_DATA], 2603"
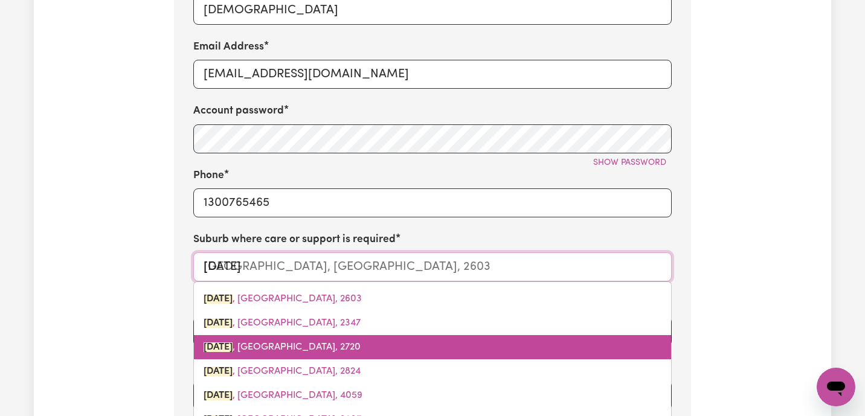
scroll to position [608, 0]
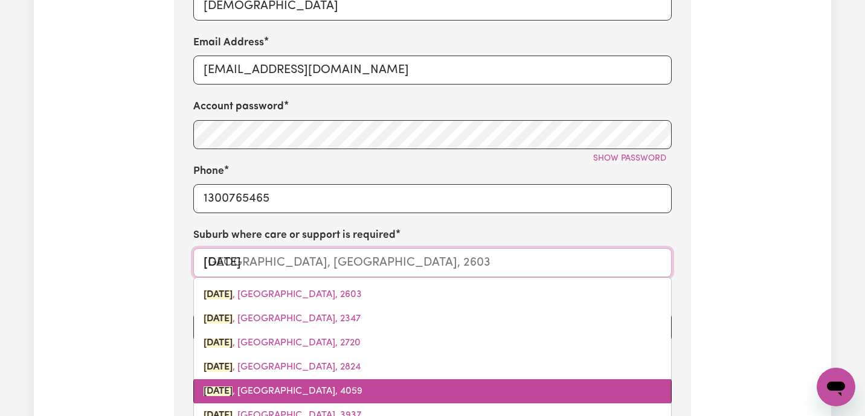
click at [264, 392] on span "[GEOGRAPHIC_DATA] , [GEOGRAPHIC_DATA], 4059" at bounding box center [283, 392] width 159 height 10
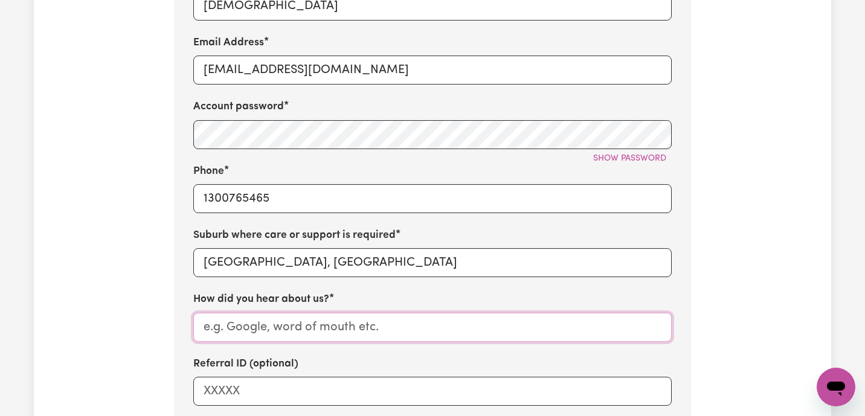
click at [257, 329] on input "How did you hear about us?" at bounding box center [432, 327] width 478 height 29
type input "H"
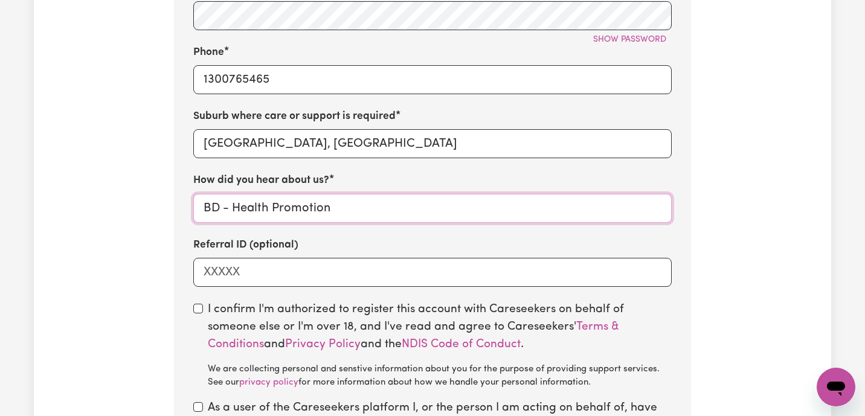
scroll to position [827, 0]
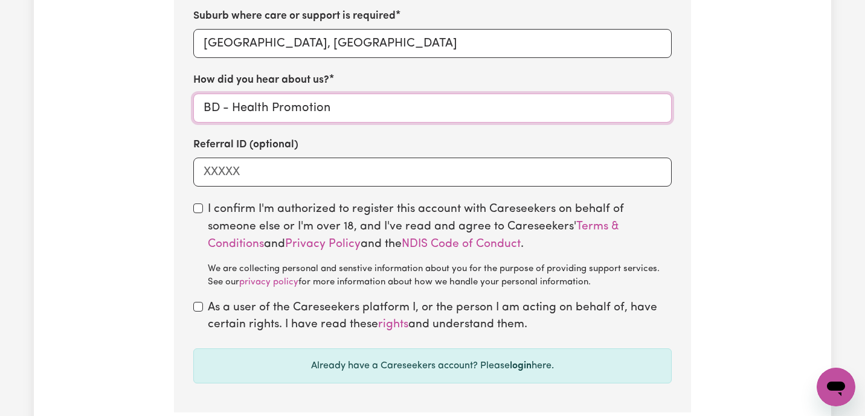
type input "BD - Health Promotion"
click at [201, 213] on input "checkbox" at bounding box center [198, 209] width 10 height 10
checkbox input "true"
click at [199, 304] on input "checkbox" at bounding box center [198, 307] width 10 height 10
checkbox input "true"
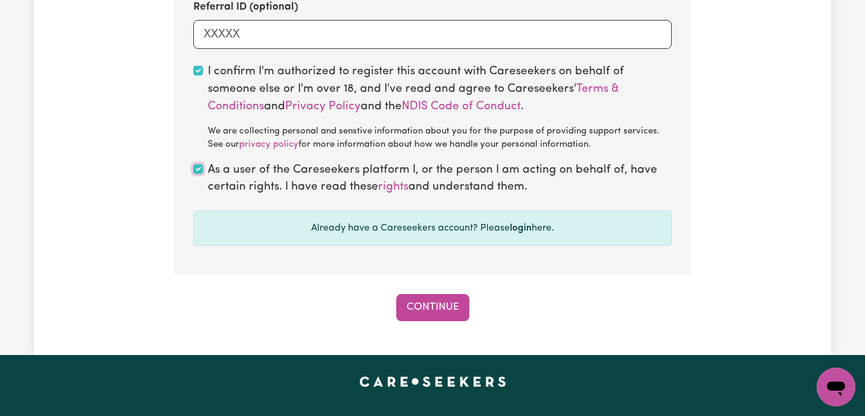
scroll to position [990, 0]
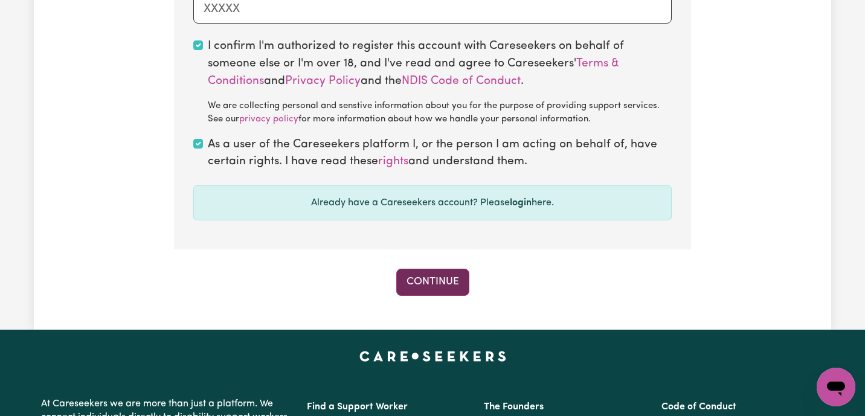
click at [457, 288] on button "Continue" at bounding box center [432, 282] width 73 height 27
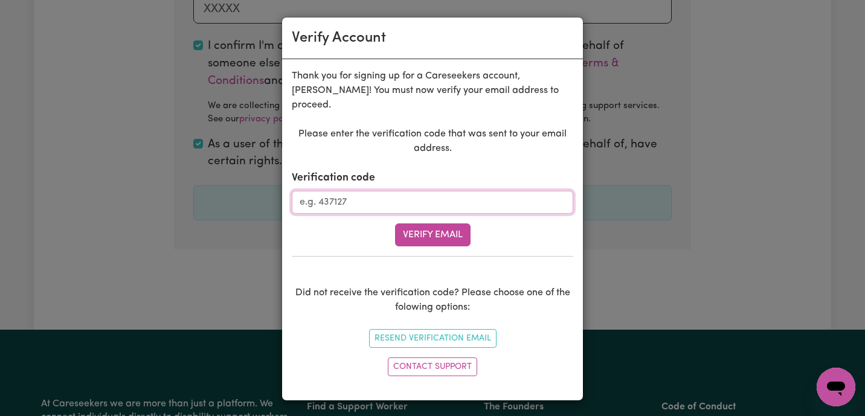
click at [308, 191] on input "Verification code" at bounding box center [433, 202] width 282 height 23
click at [367, 176] on div "Verification code" at bounding box center [433, 191] width 282 height 43
click at [361, 191] on input "Verification code" at bounding box center [433, 202] width 282 height 23
paste input "985660"
type input "985660"
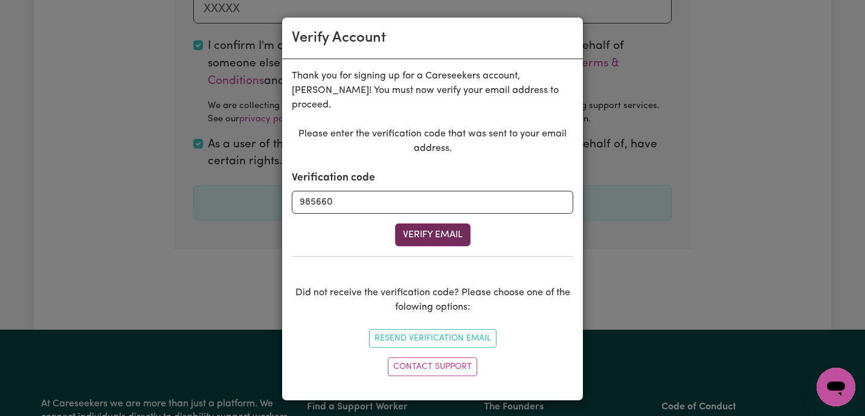
click at [429, 224] on button "Verify Email" at bounding box center [433, 235] width 76 height 23
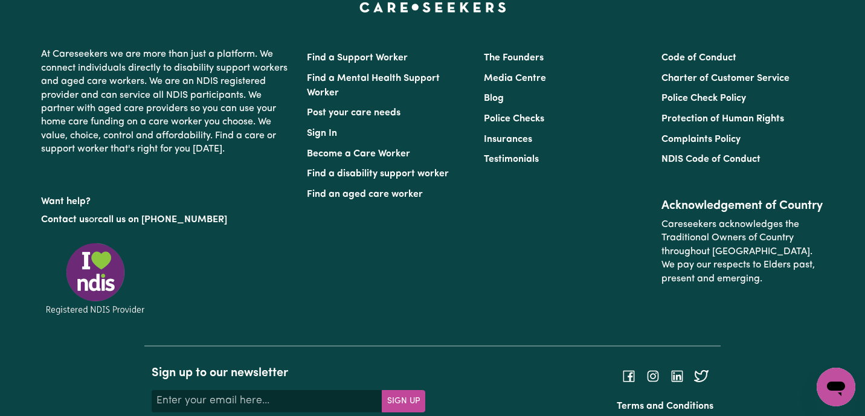
scroll to position [510, 0]
